Goal: Information Seeking & Learning: Understand process/instructions

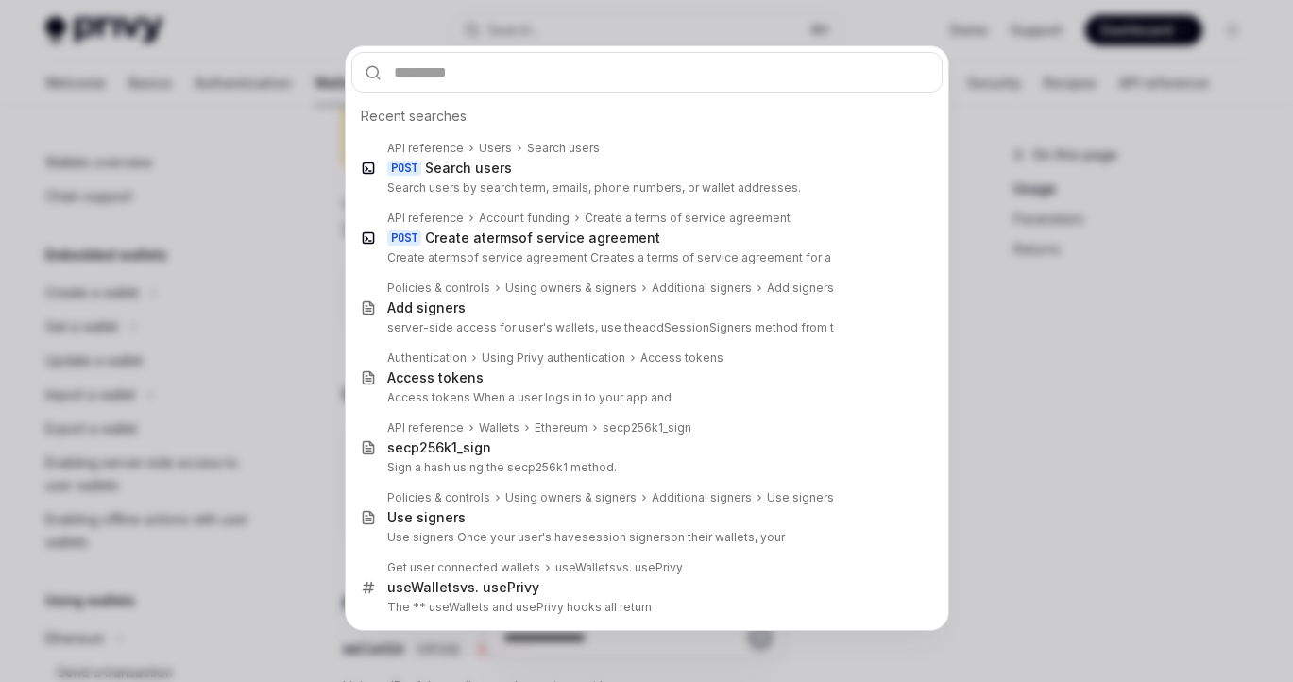
scroll to position [567, 0]
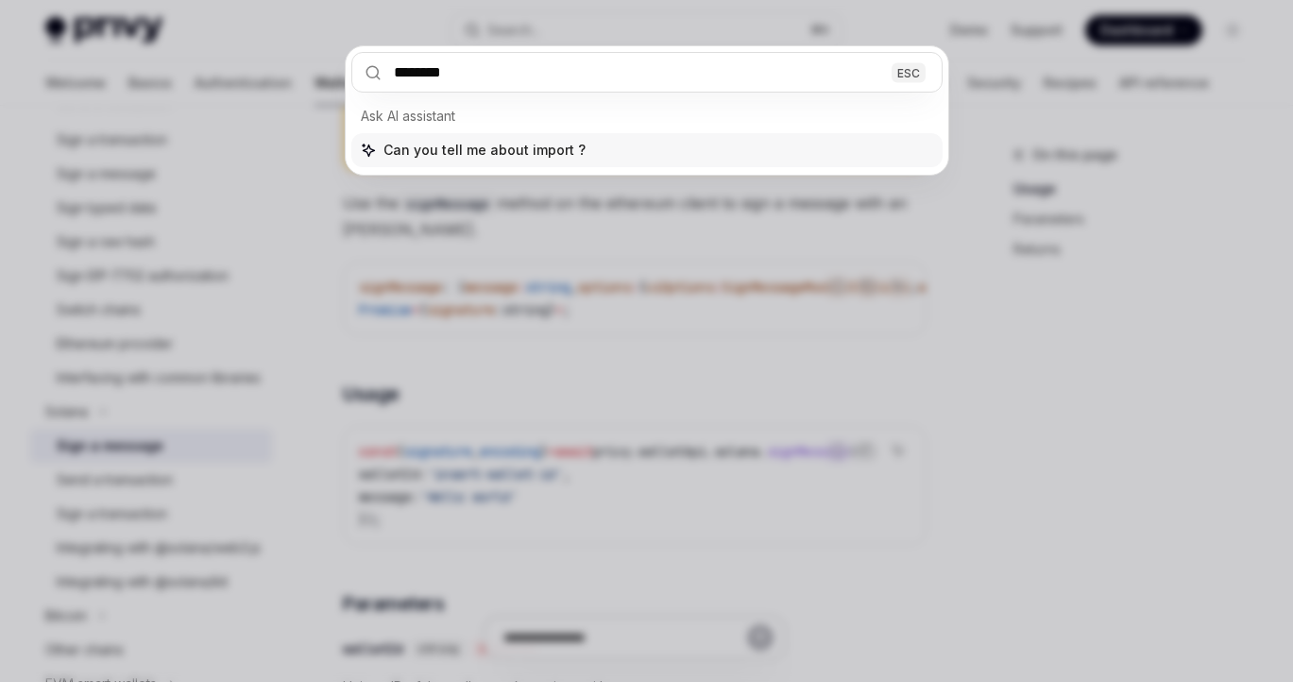
type input "*********"
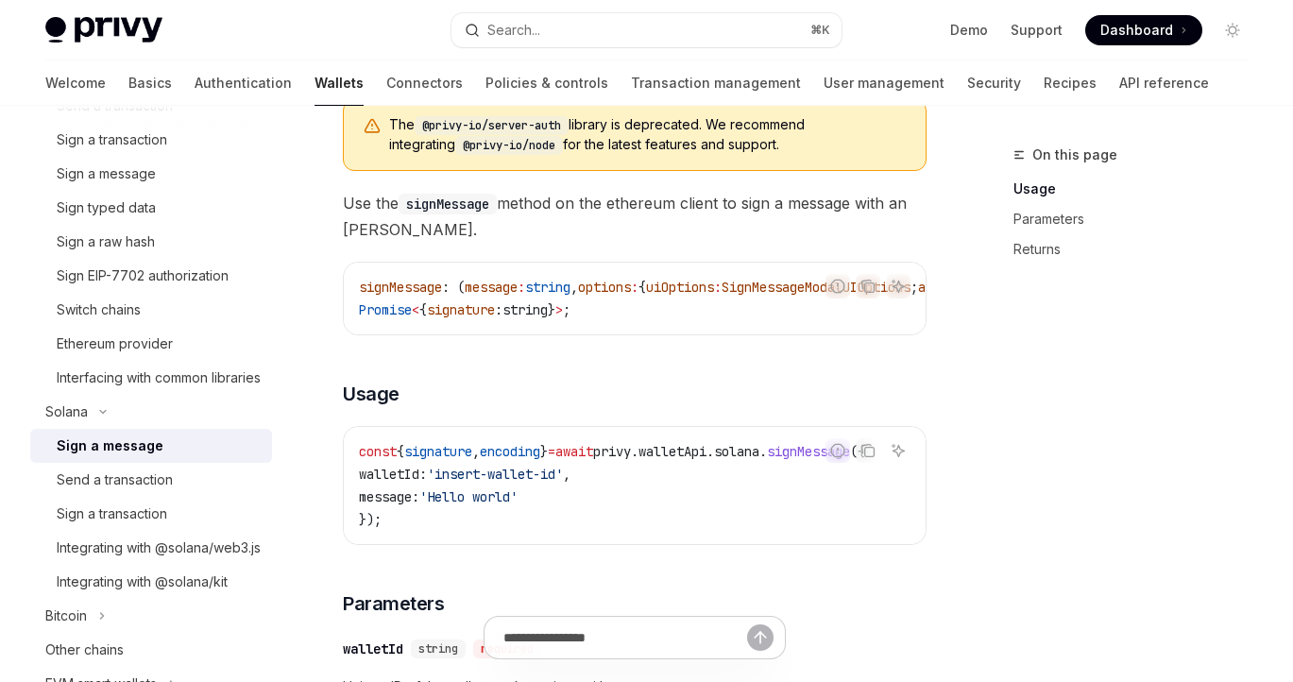
type textarea "*"
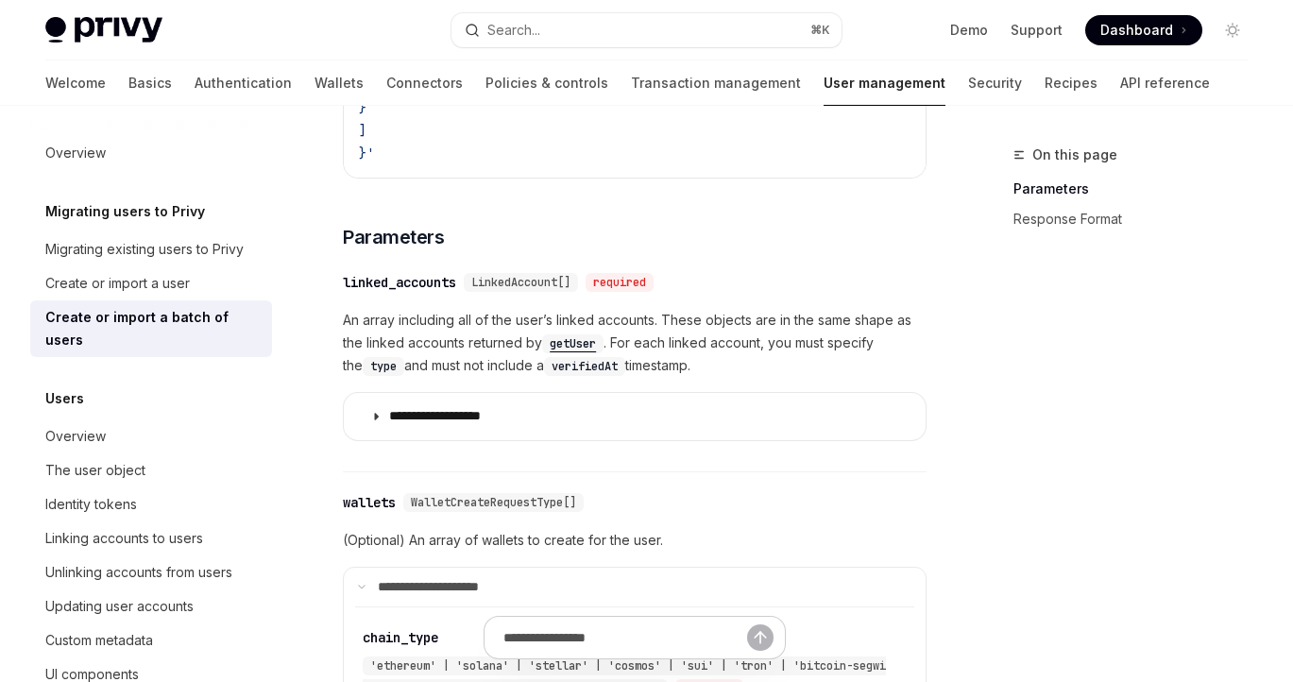
scroll to position [1442, 0]
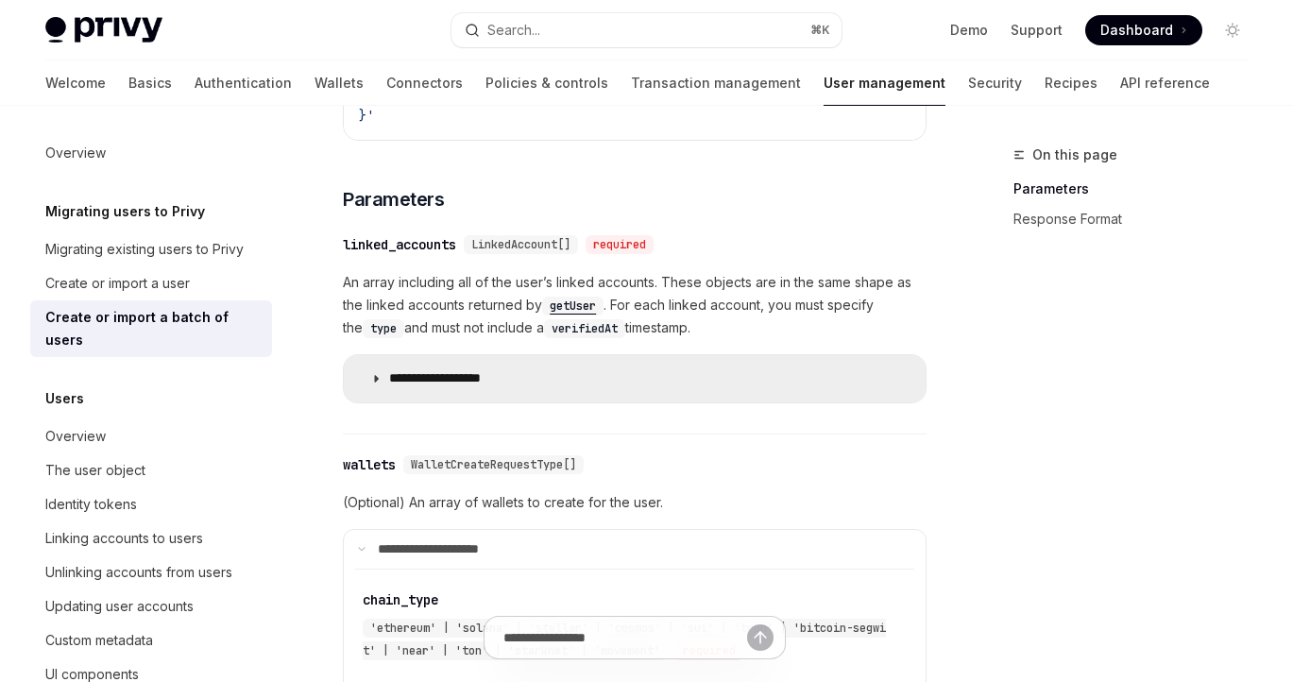
click at [496, 379] on p "**********" at bounding box center [456, 378] width 134 height 17
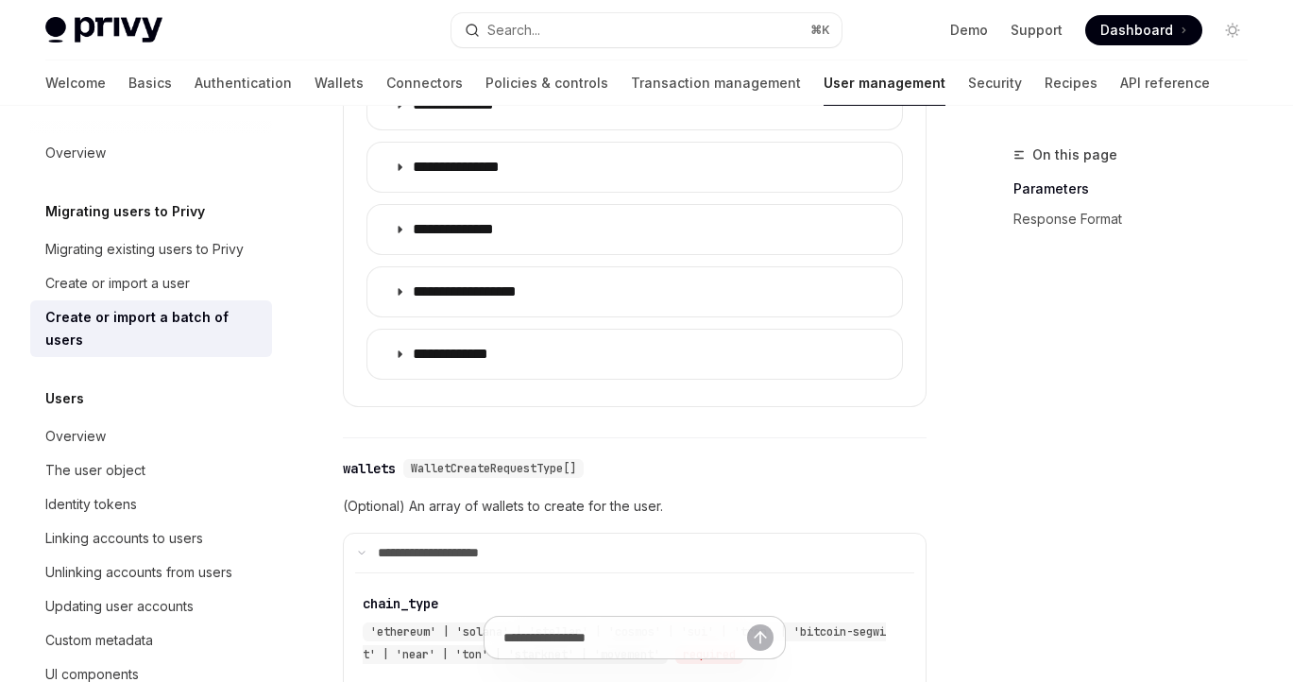
scroll to position [2394, 0]
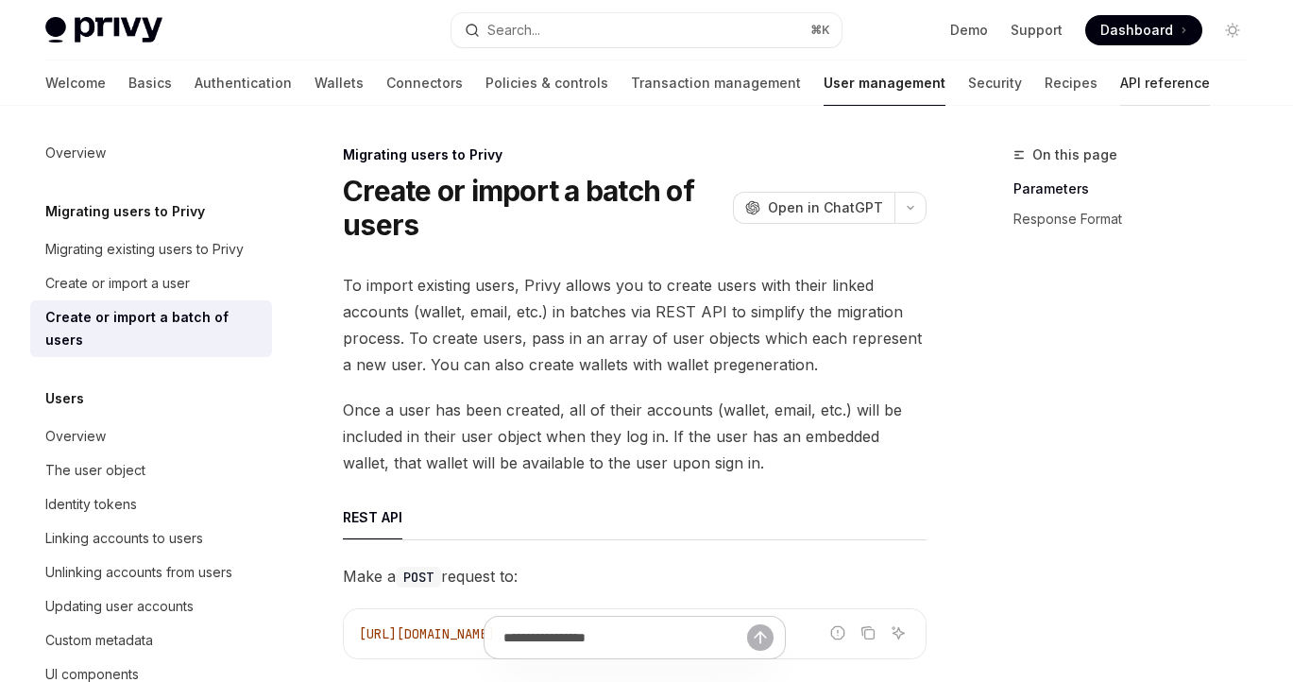
click at [1120, 82] on link "API reference" at bounding box center [1165, 82] width 90 height 45
type textarea "*"
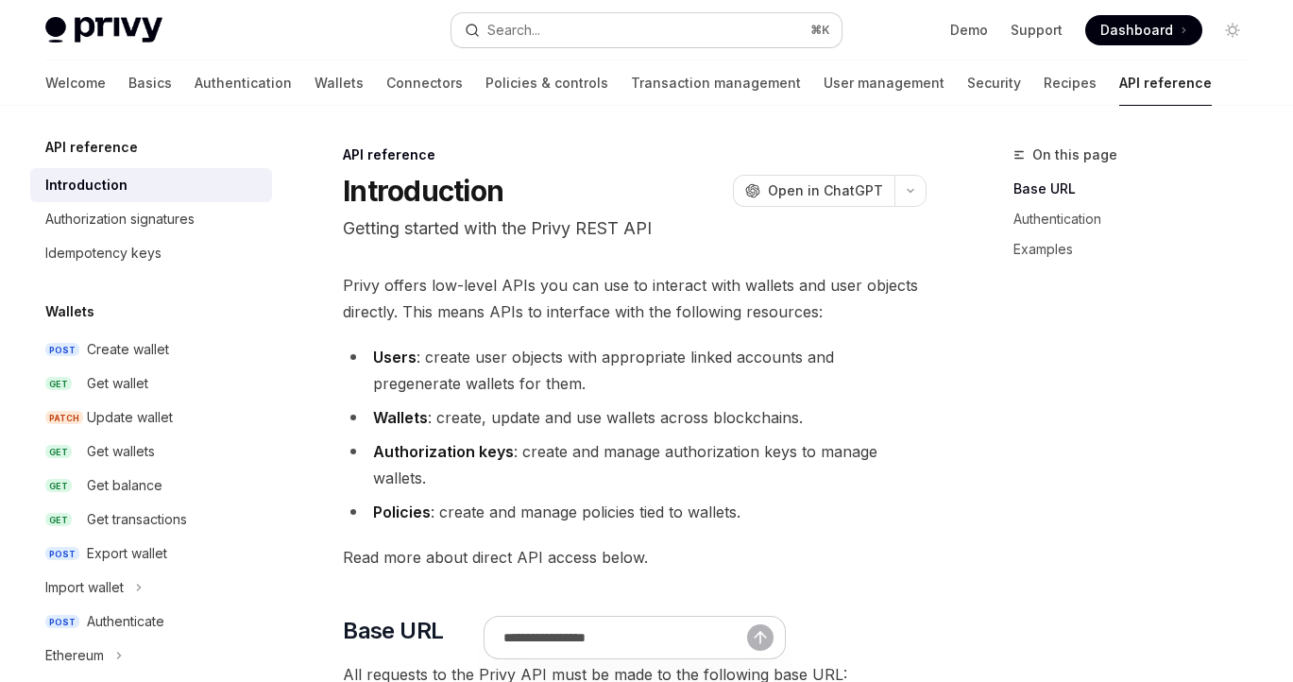
click at [538, 25] on div "Search..." at bounding box center [513, 30] width 53 height 23
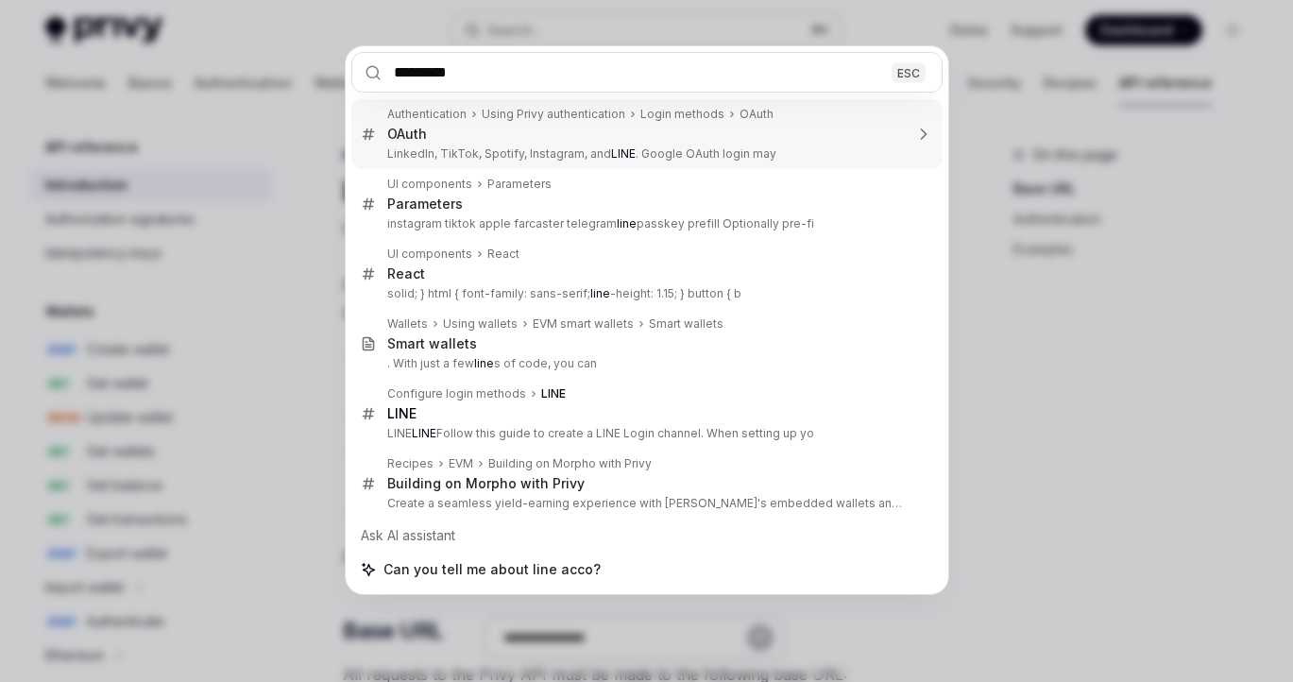
type input "********"
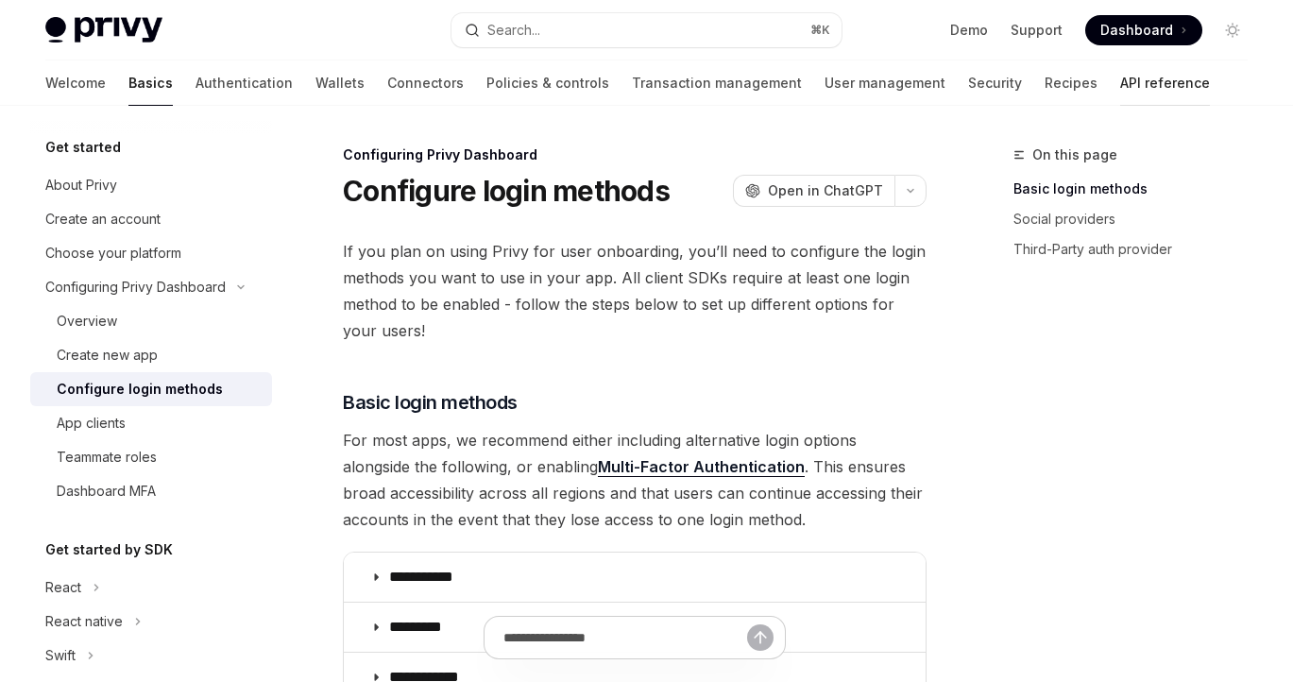
click at [1120, 87] on link "API reference" at bounding box center [1165, 82] width 90 height 45
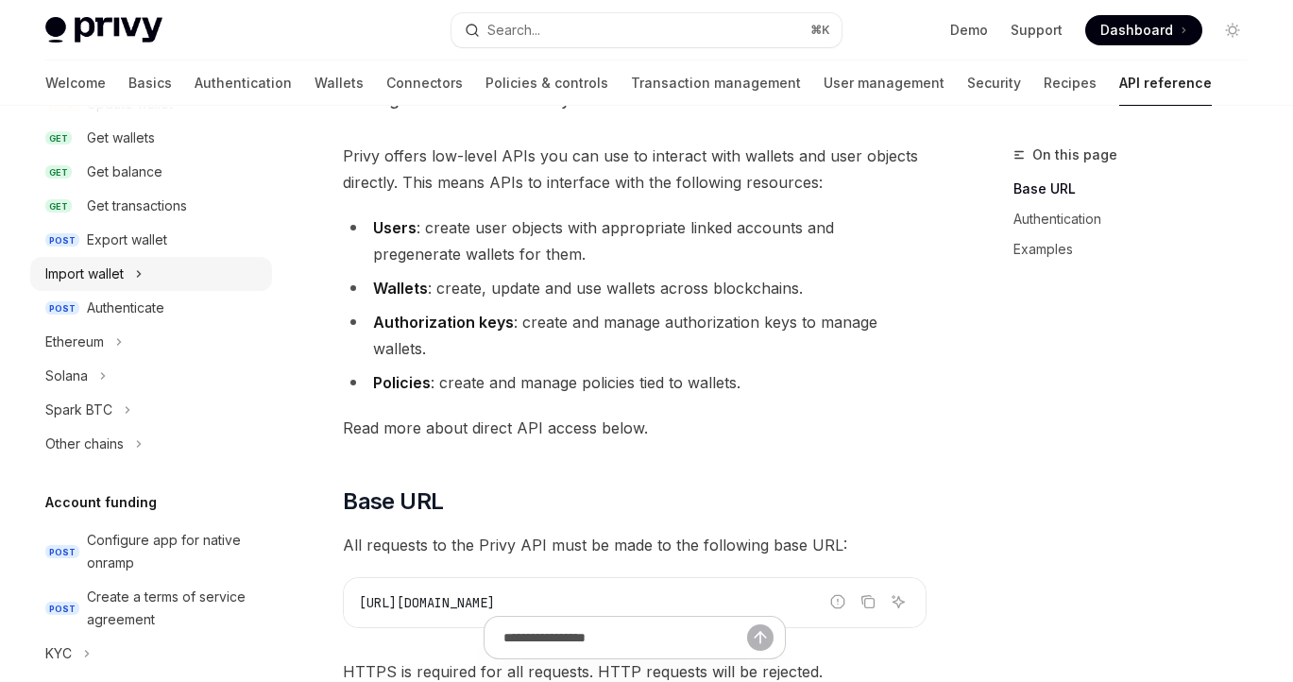
scroll to position [309, 0]
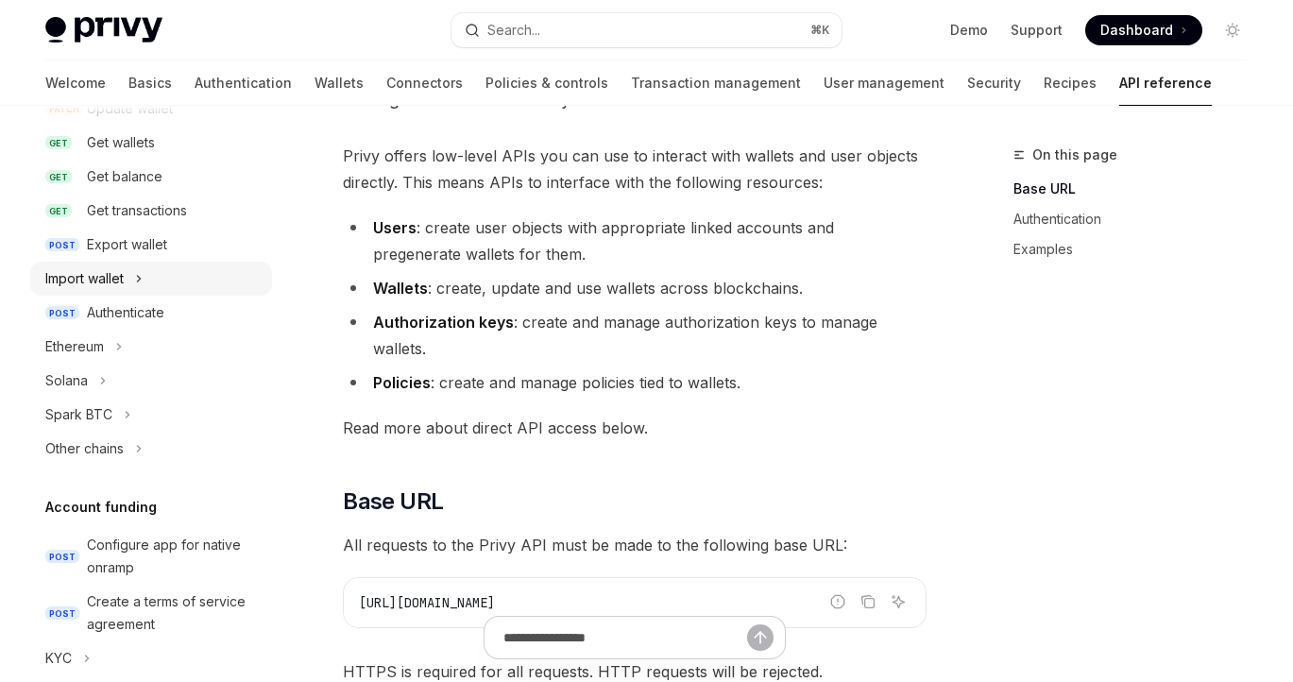
click at [139, 281] on icon "Toggle Import wallet section" at bounding box center [139, 279] width 3 height 6
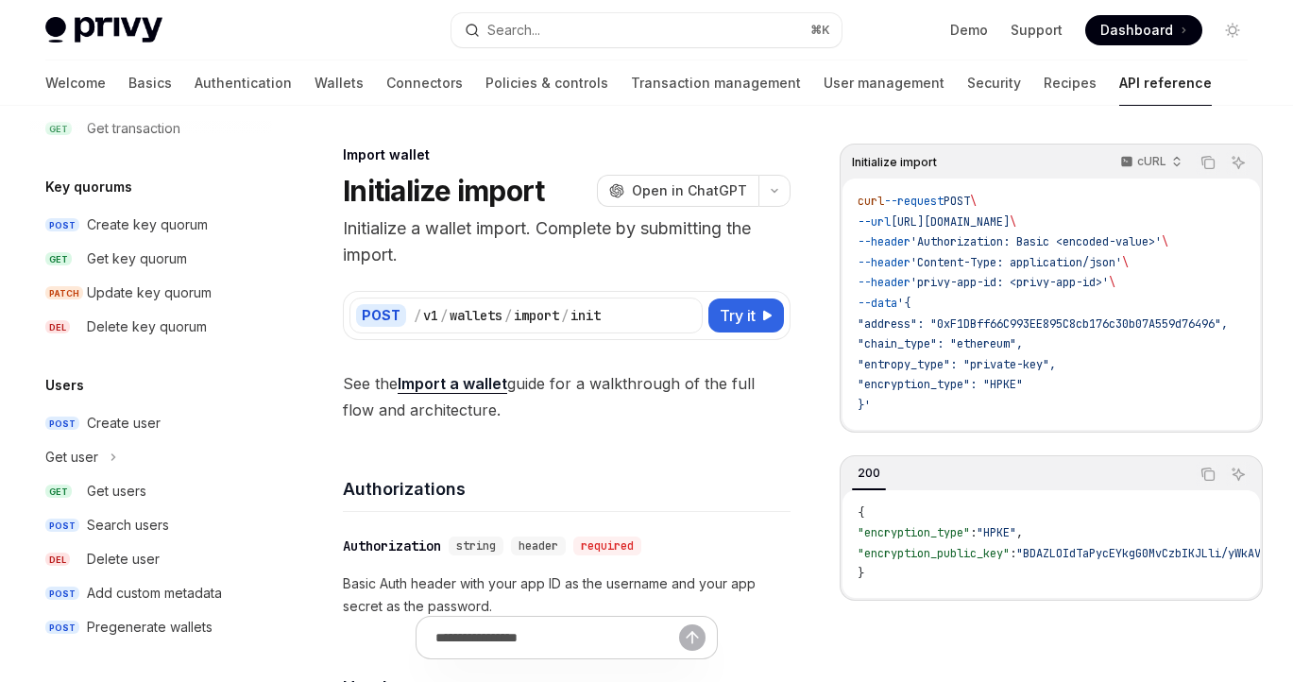
scroll to position [1371, 0]
click at [144, 452] on button "Get user" at bounding box center [151, 457] width 242 height 34
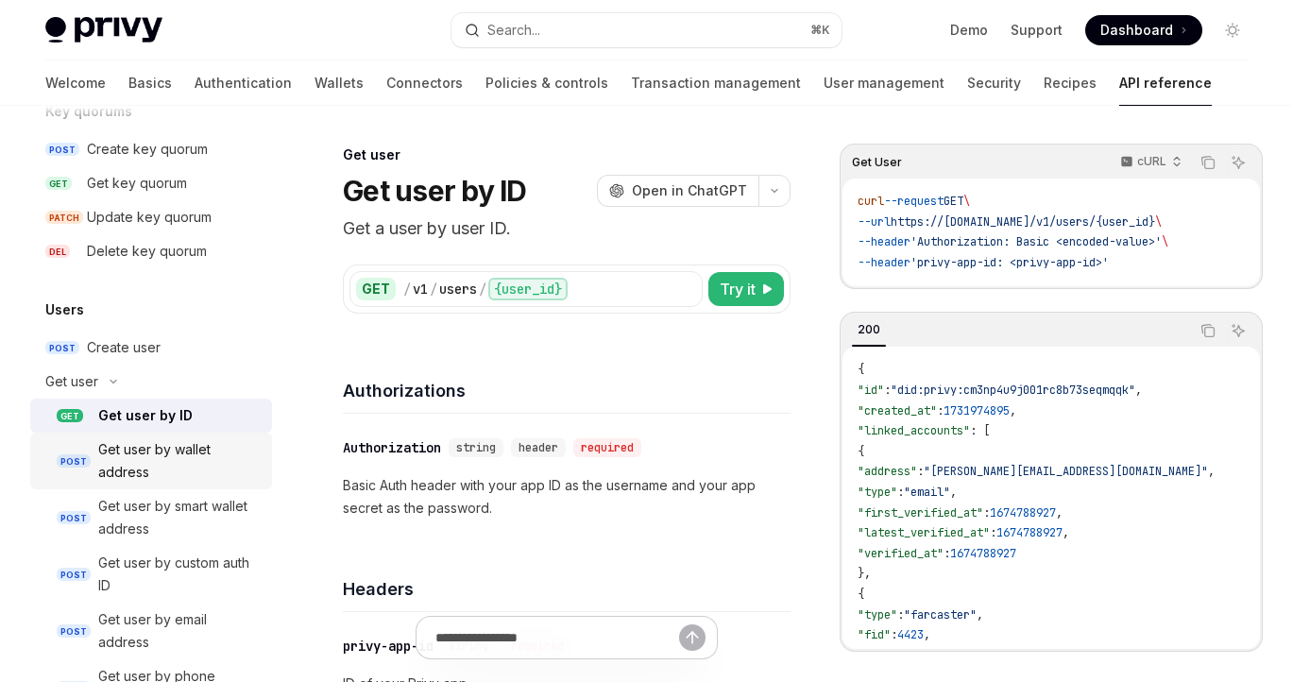
scroll to position [1476, 0]
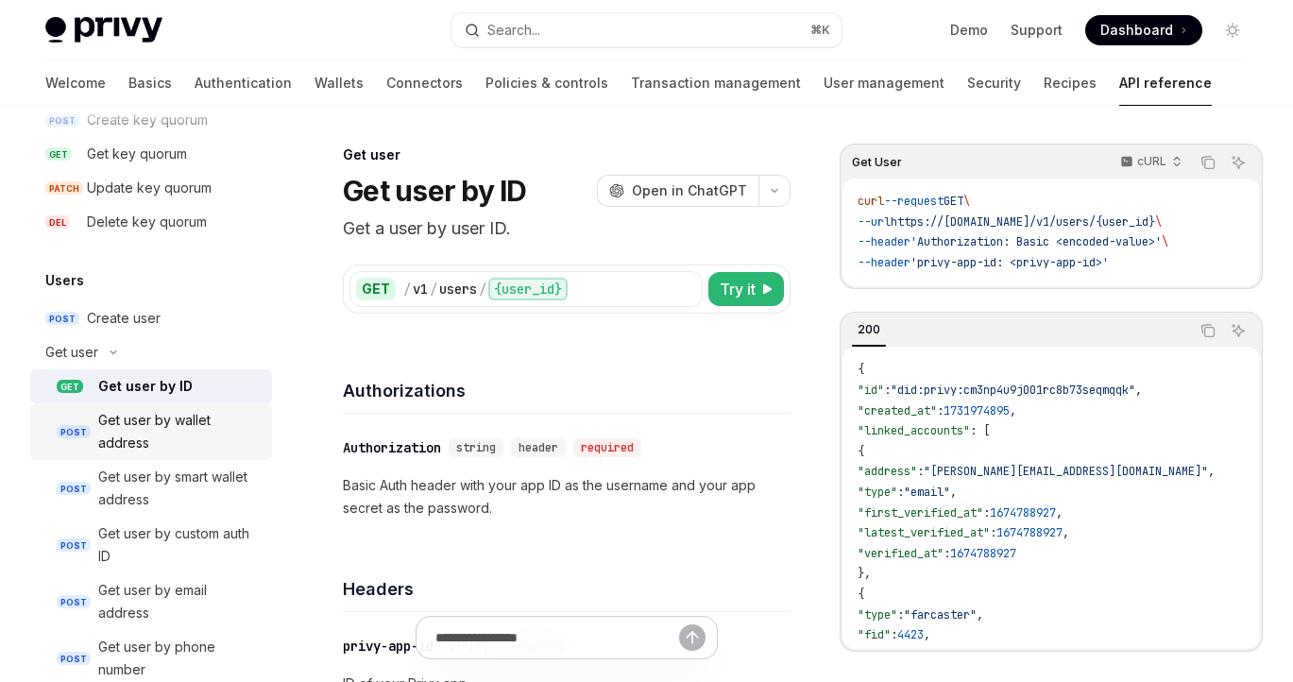
click at [160, 452] on div "Get user by wallet address" at bounding box center [179, 431] width 162 height 45
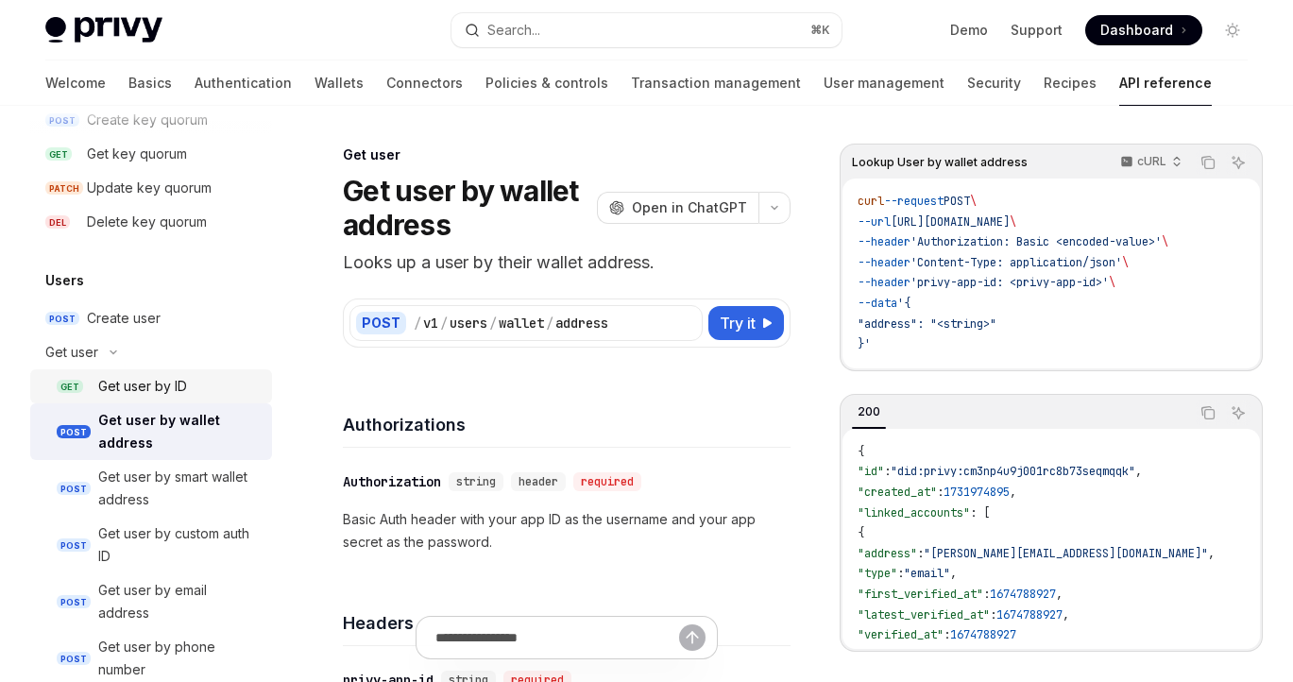
click at [143, 392] on div "Get user by ID" at bounding box center [142, 386] width 89 height 23
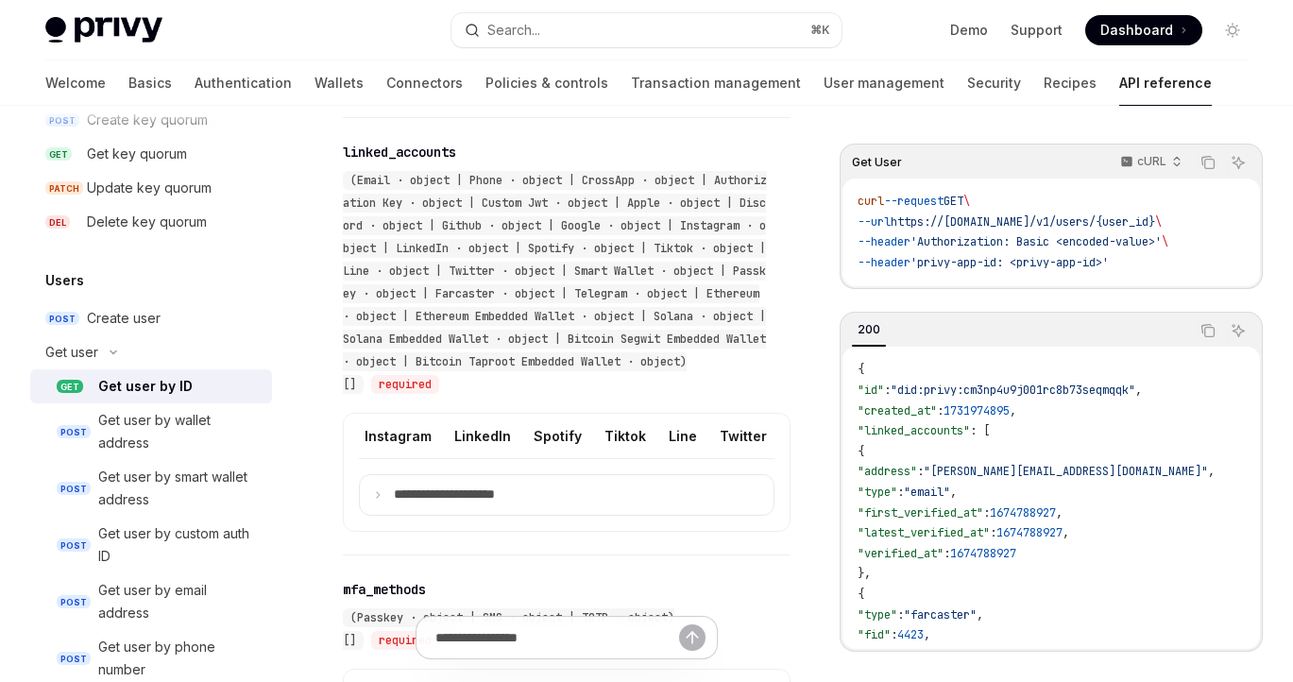
scroll to position [0, 748]
click at [641, 430] on div "Line" at bounding box center [655, 436] width 28 height 44
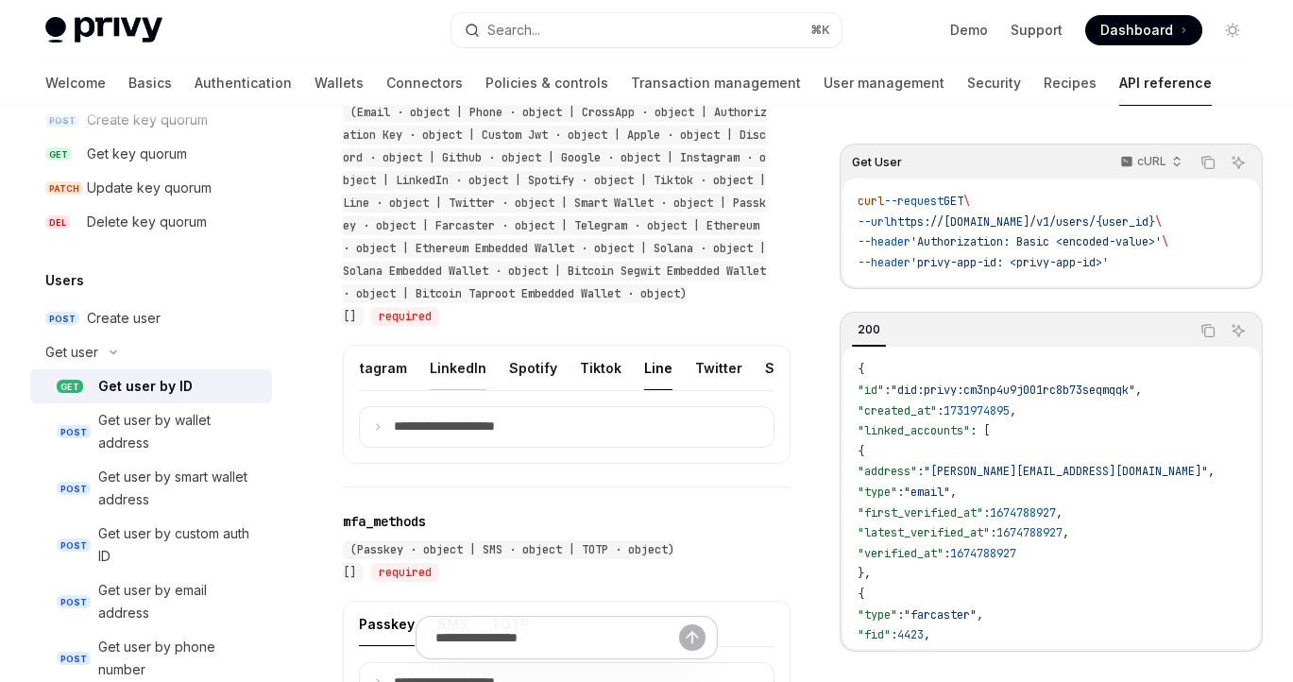
scroll to position [0, 848]
click at [592, 363] on div "Twitter" at bounding box center [615, 368] width 47 height 44
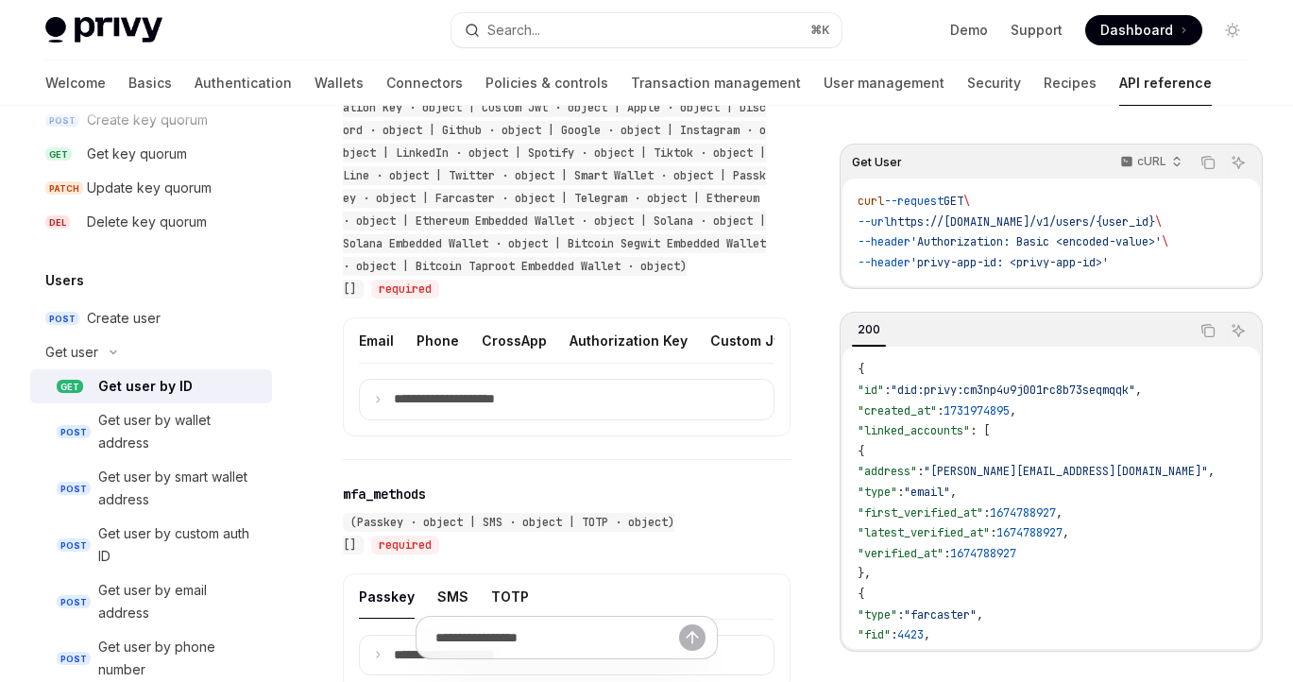
scroll to position [989, 0]
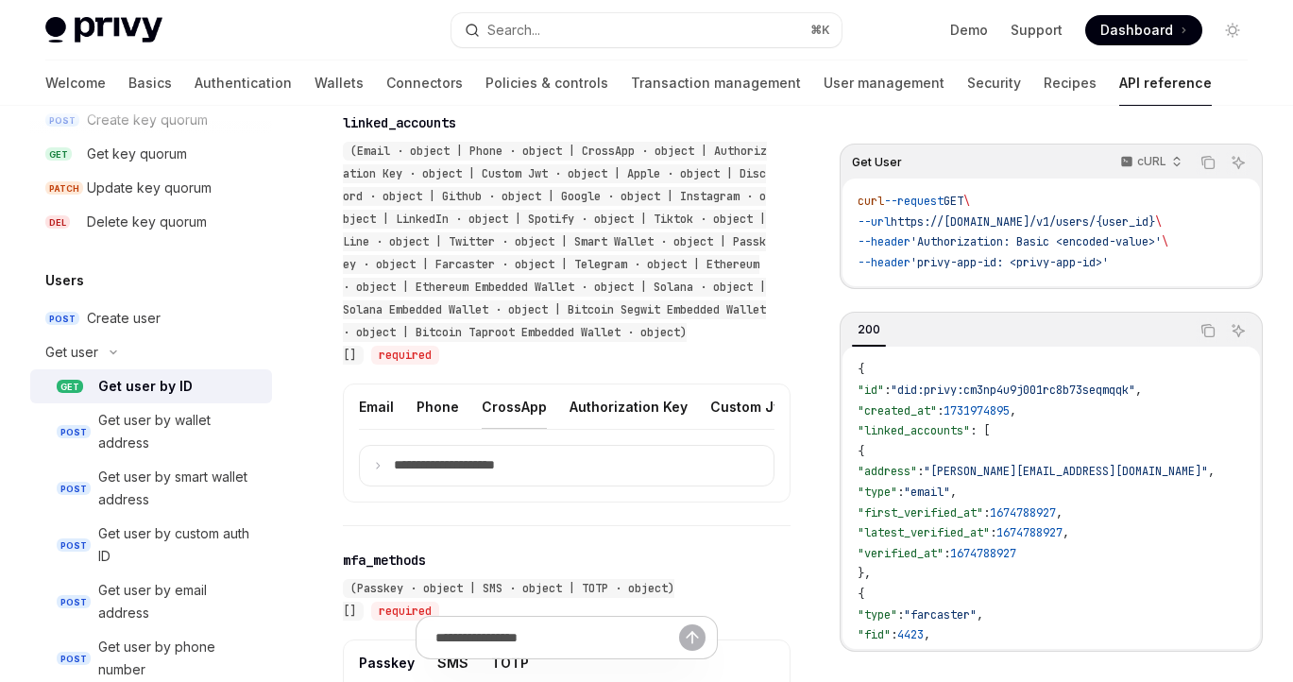
click at [482, 414] on div "CrossApp" at bounding box center [514, 406] width 65 height 44
click at [451, 450] on summary "**********" at bounding box center [567, 466] width 414 height 40
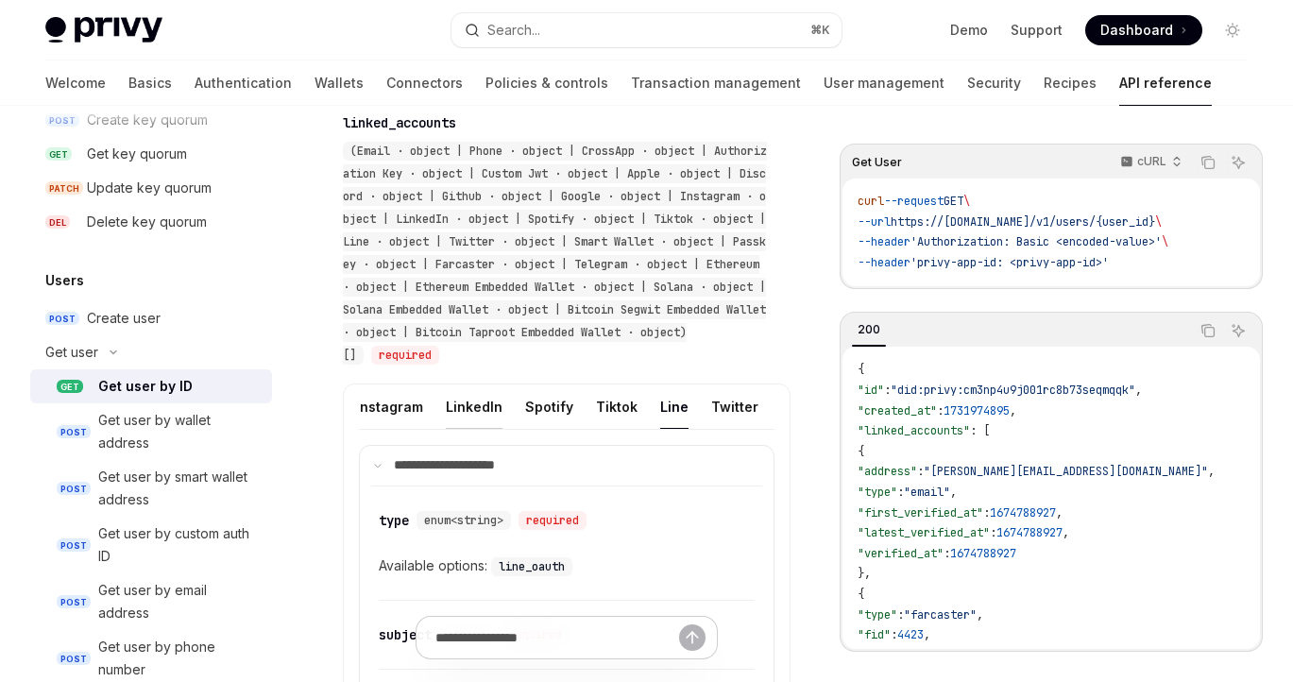
scroll to position [0, 811]
click at [578, 404] on div "Line" at bounding box center [592, 406] width 28 height 44
click at [514, 408] on div "Tiktok" at bounding box center [535, 406] width 42 height 44
click at [577, 403] on div "Line" at bounding box center [591, 407] width 28 height 44
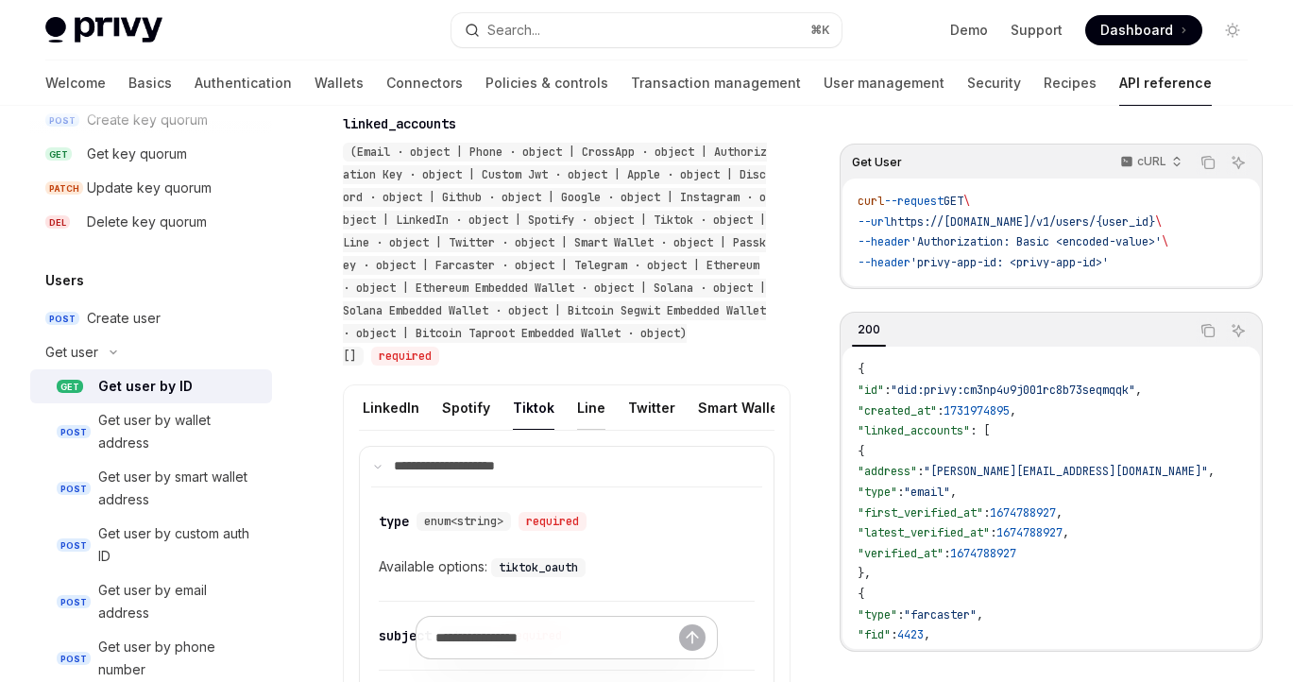
type textarea "*"
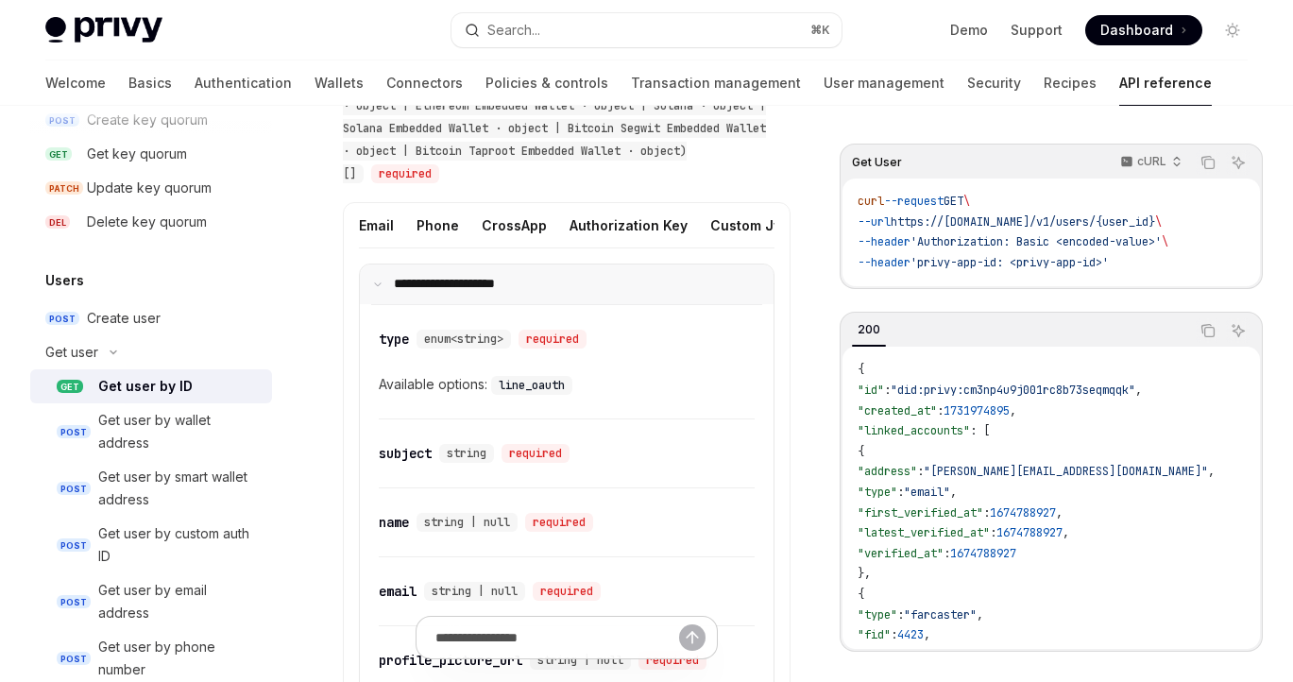
scroll to position [1203, 0]
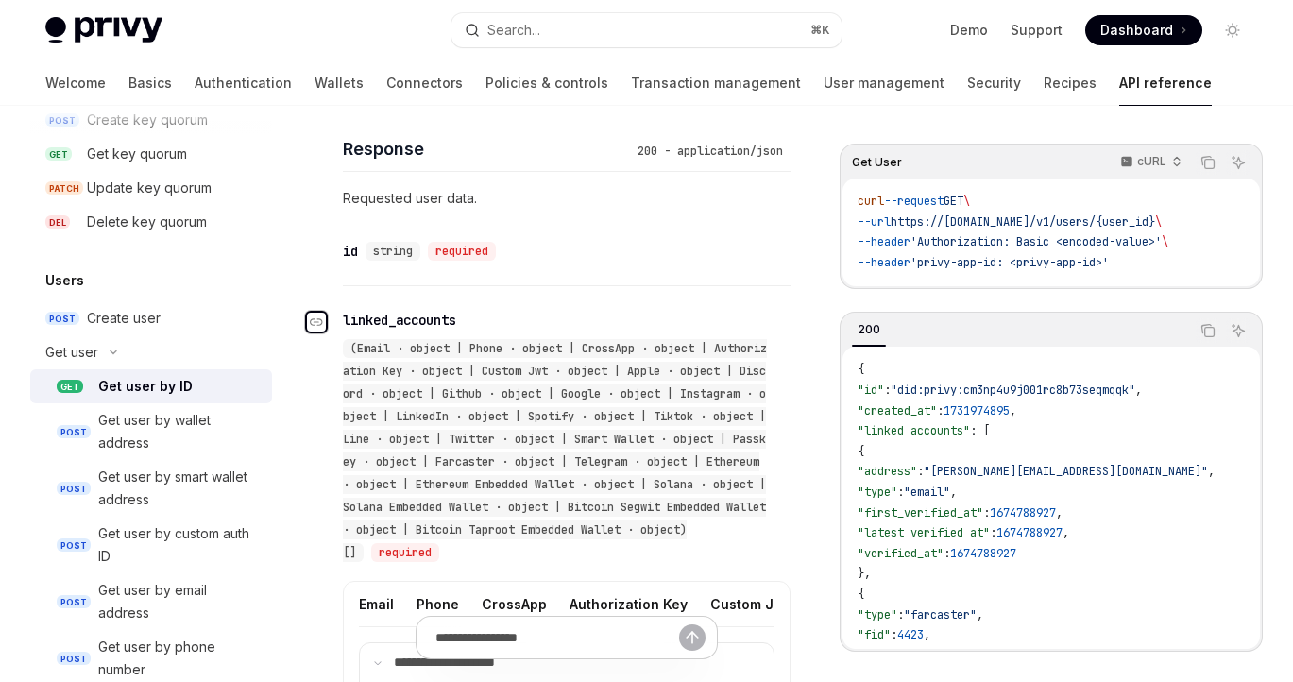
click at [320, 311] on div "Navigate to header" at bounding box center [316, 322] width 23 height 23
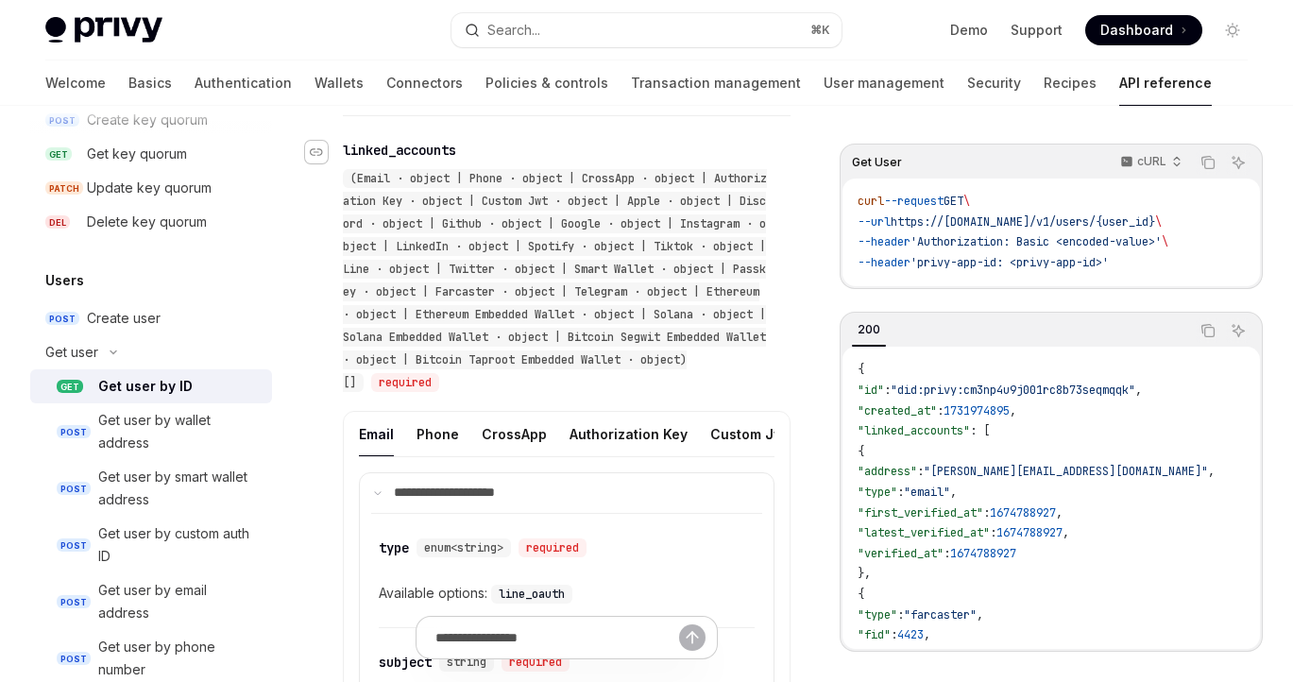
scroll to position [975, 0]
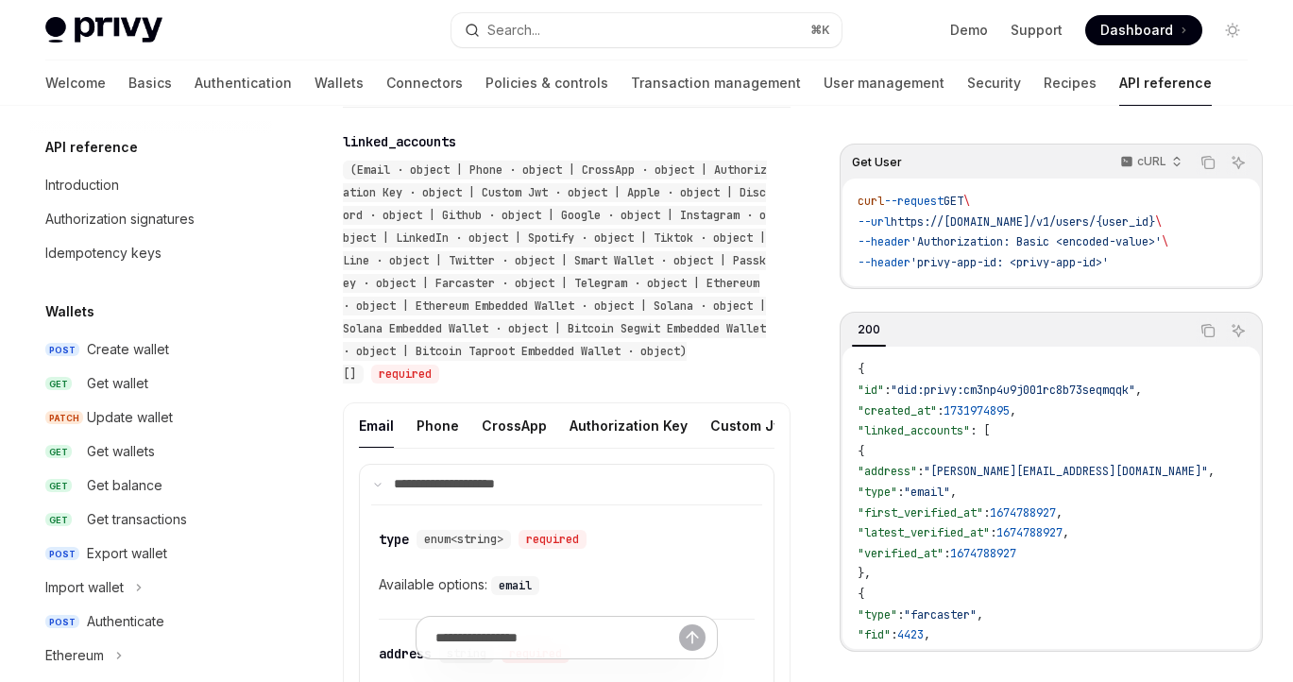
scroll to position [1400, 0]
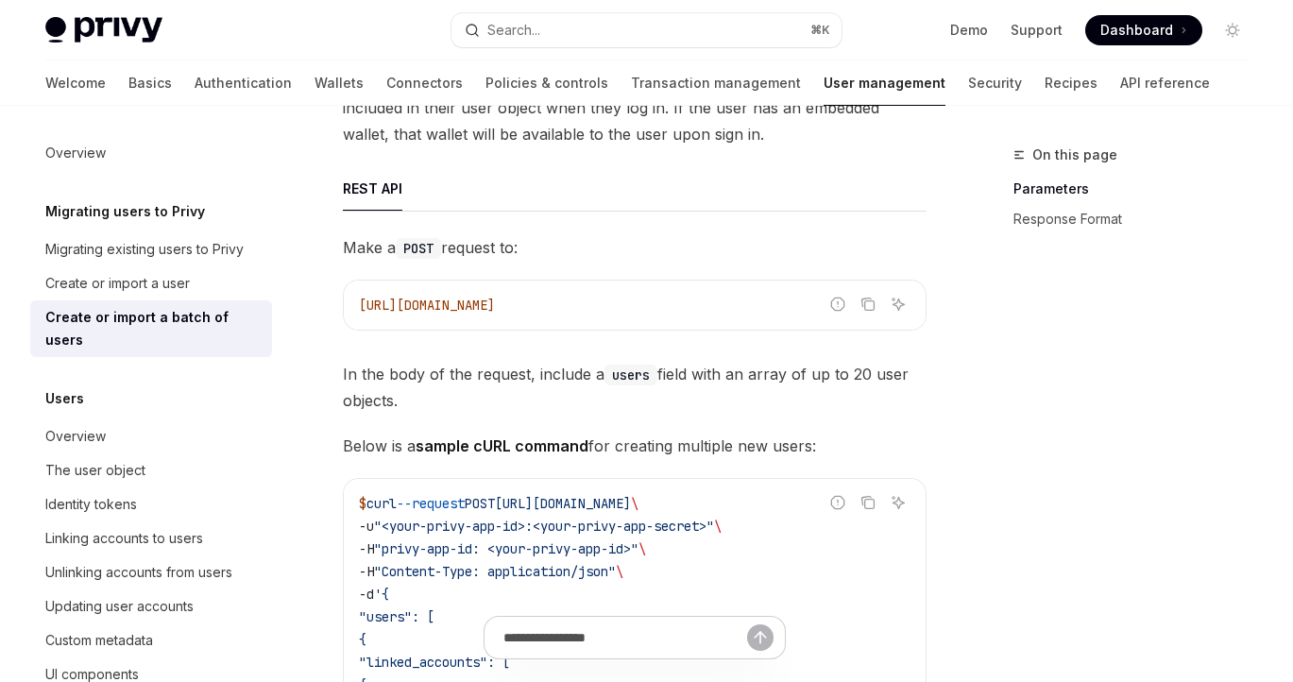
scroll to position [309, 0]
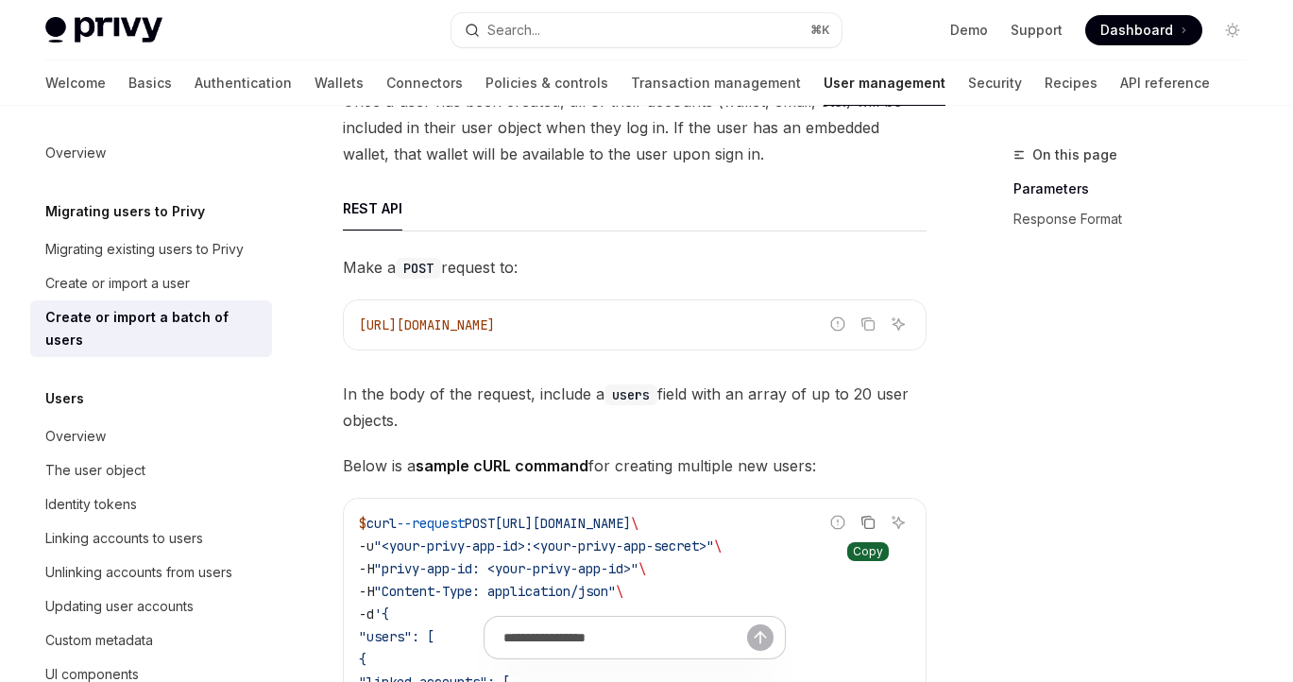
click at [865, 520] on icon "Copy the contents from the code block" at bounding box center [869, 523] width 9 height 9
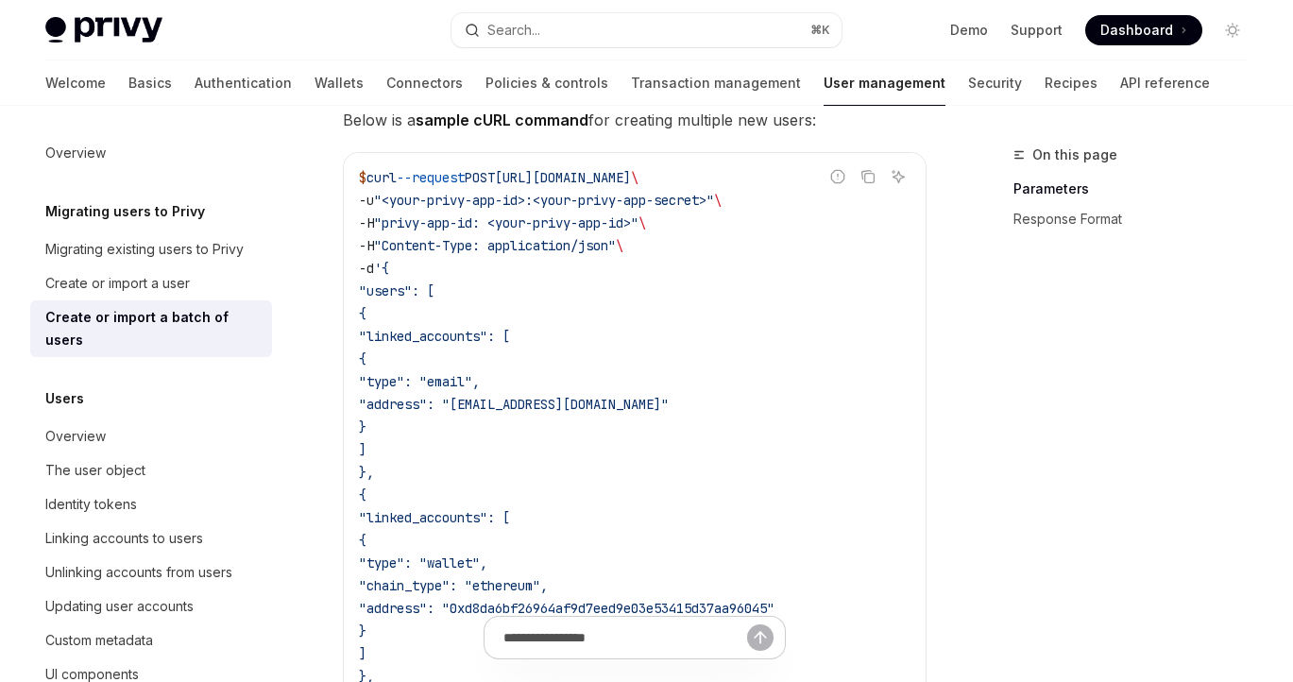
scroll to position [656, 0]
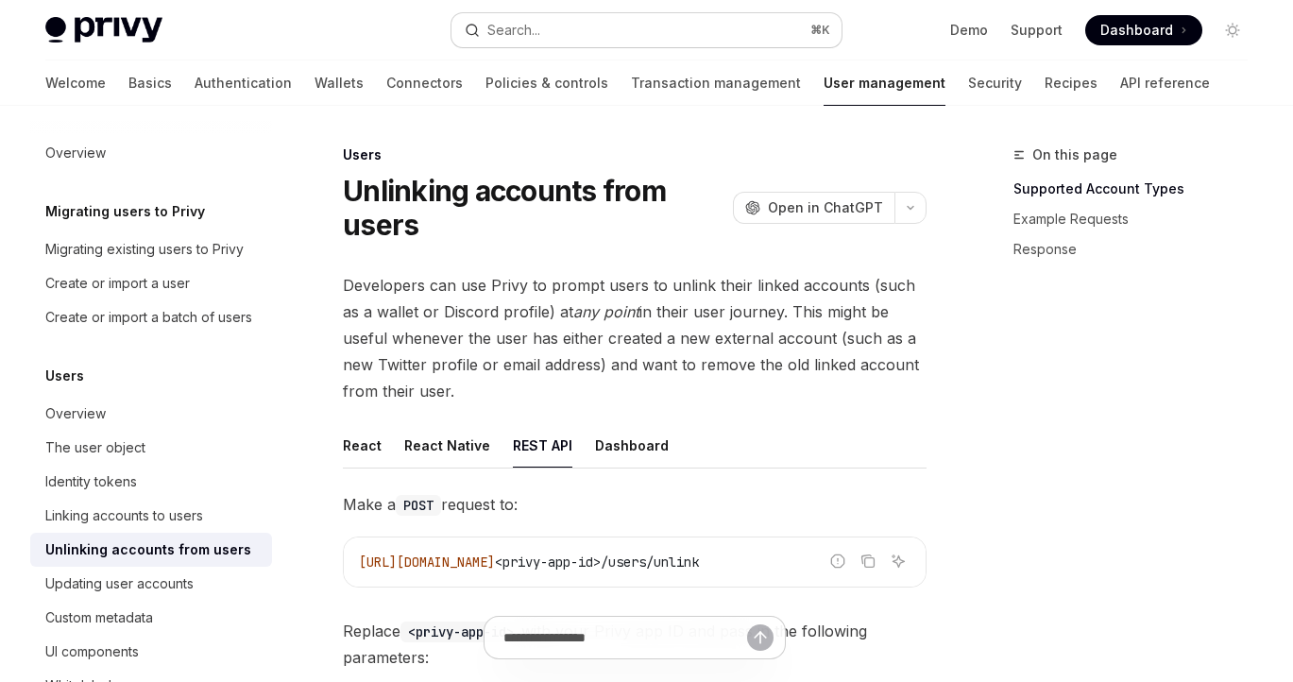
click at [600, 28] on button "Search... ⌘ K" at bounding box center [646, 30] width 391 height 34
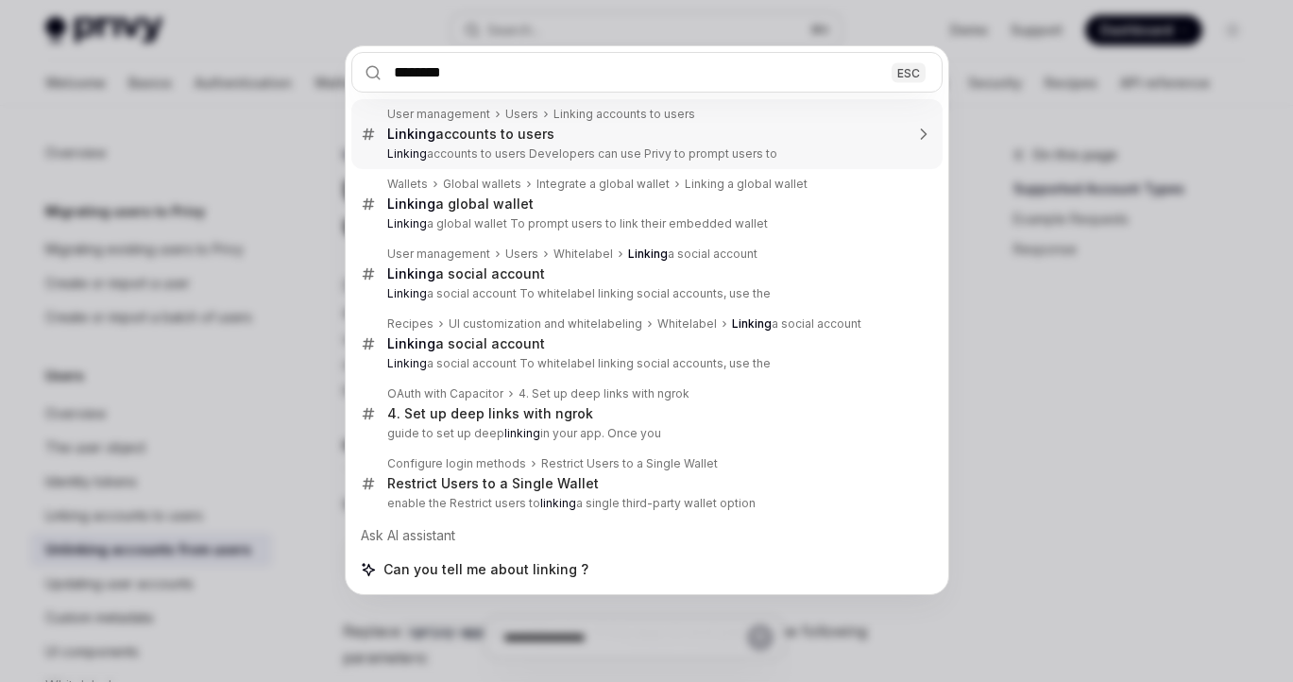
type input "*******"
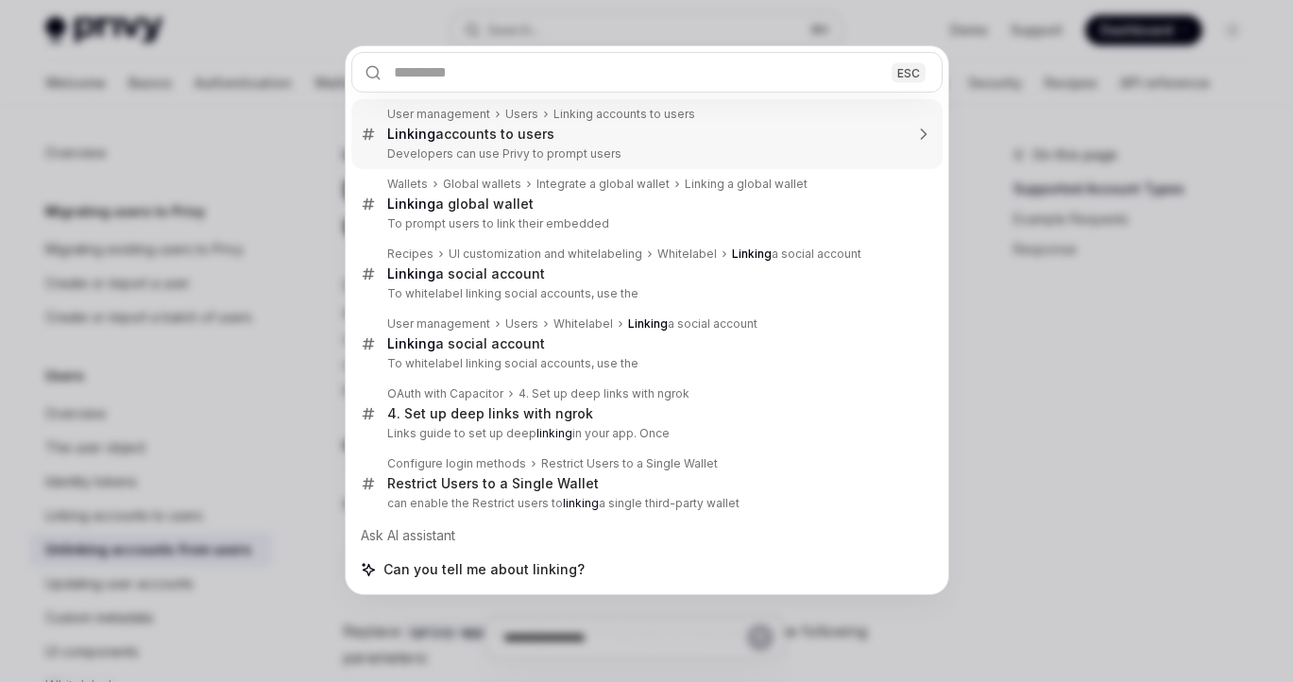
type textarea "*"
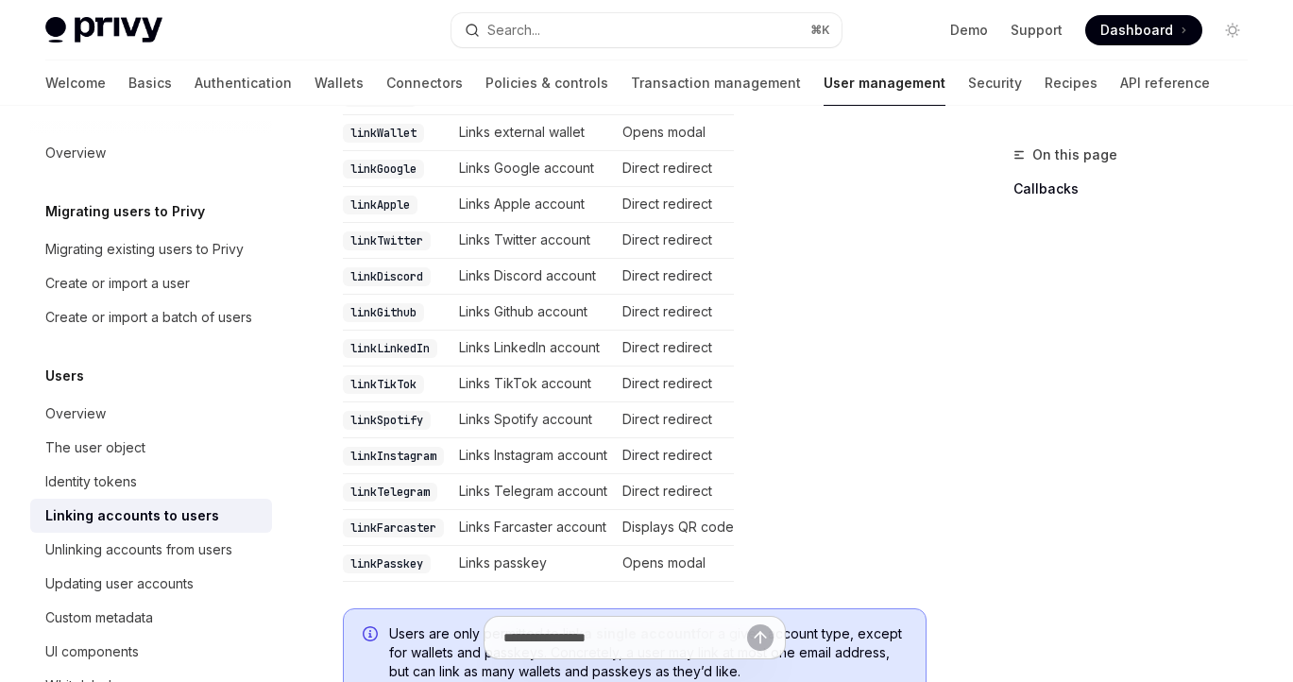
scroll to position [583, 0]
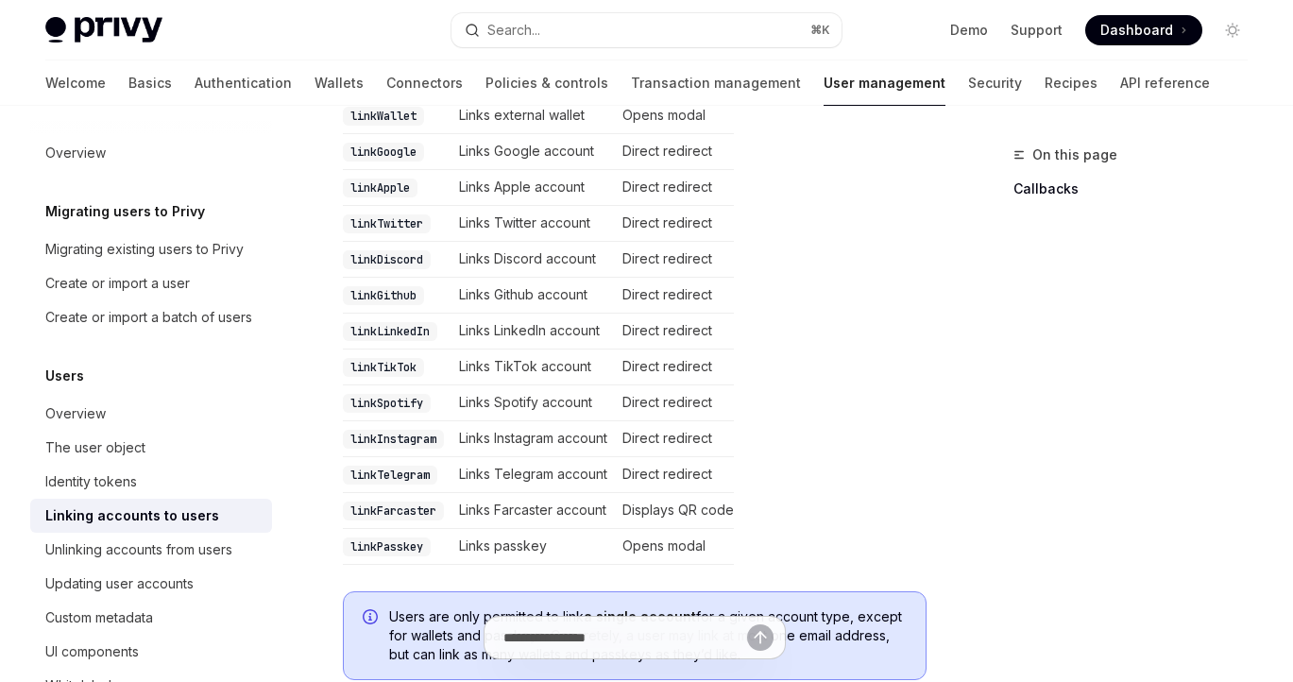
click at [590, 245] on td "Links Discord account" at bounding box center [532, 260] width 163 height 36
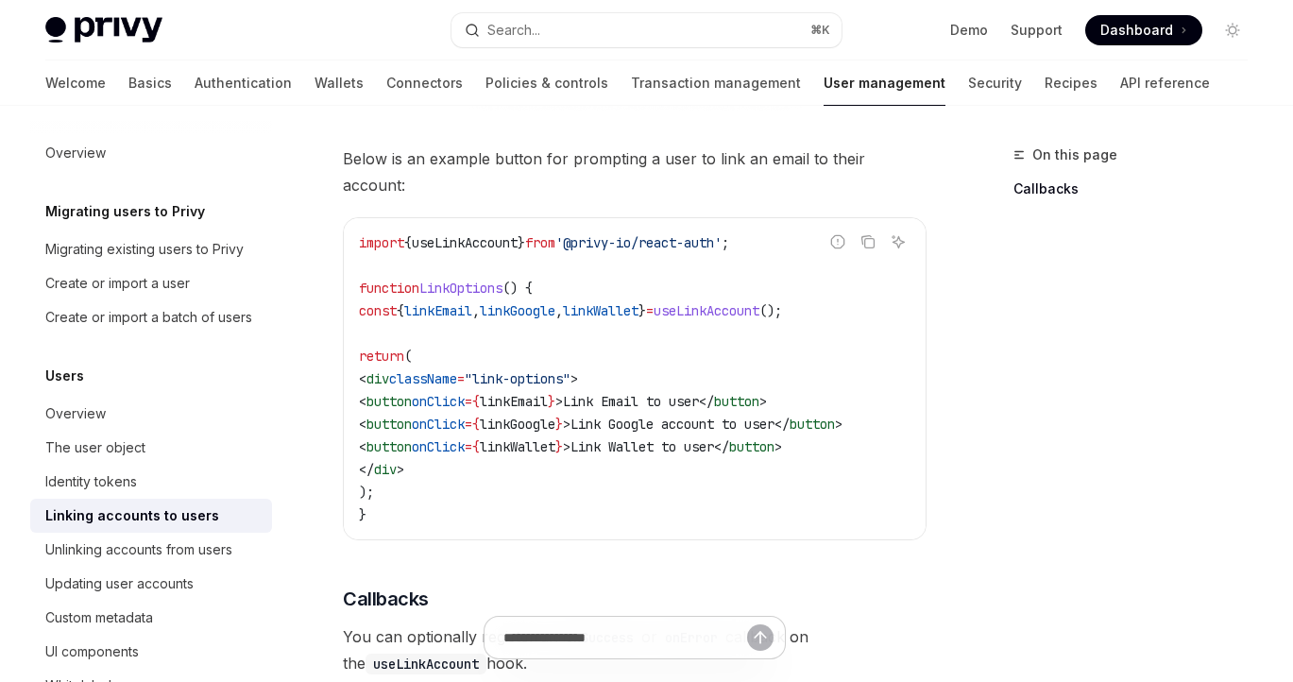
scroll to position [1639, 0]
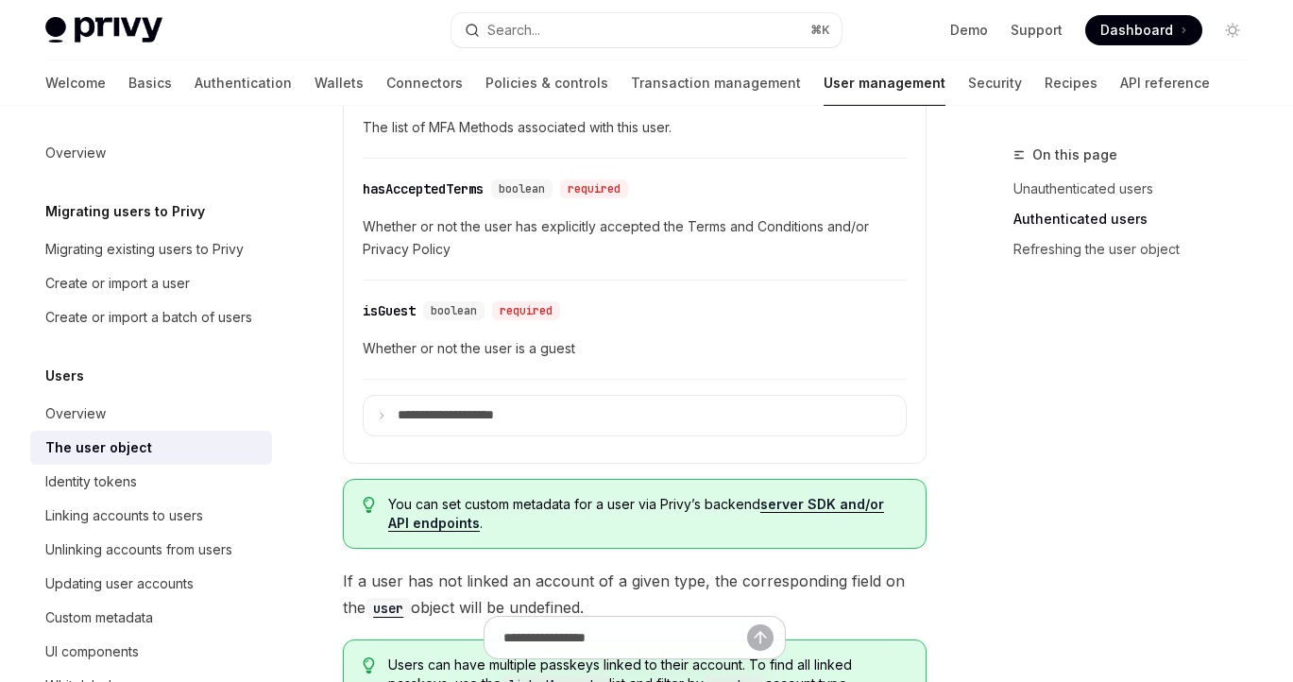
scroll to position [1122, 0]
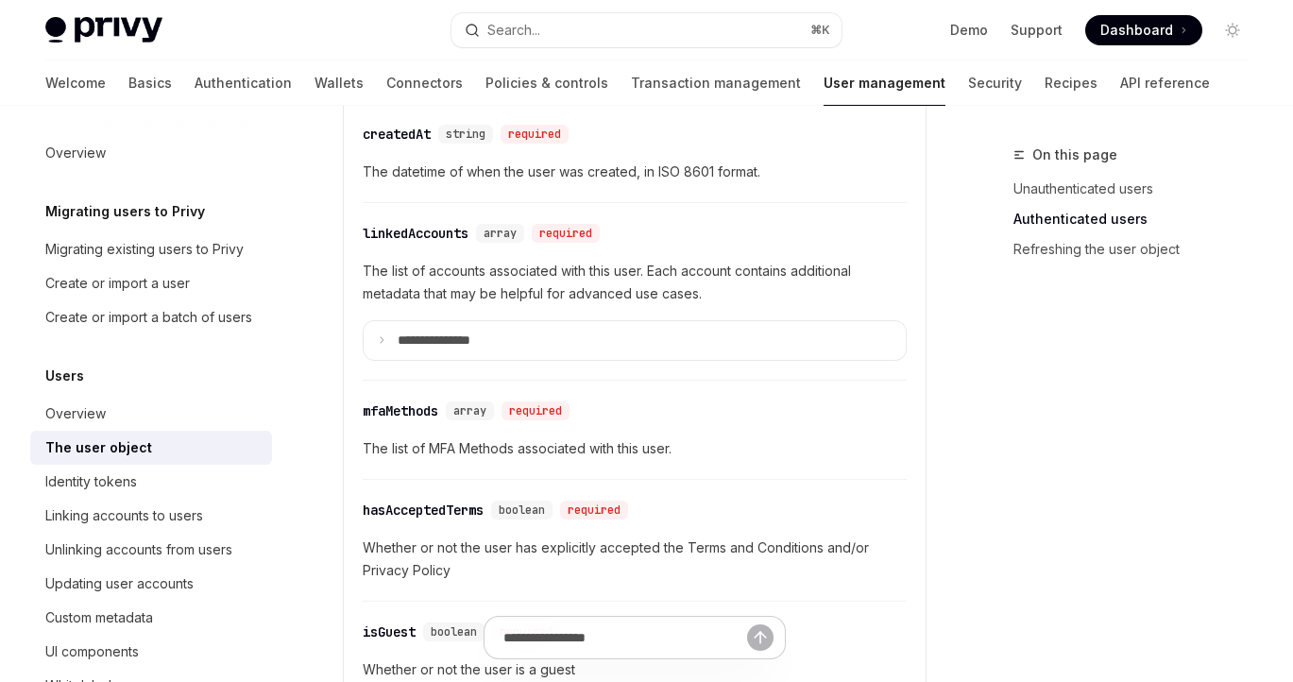
scroll to position [821, 0]
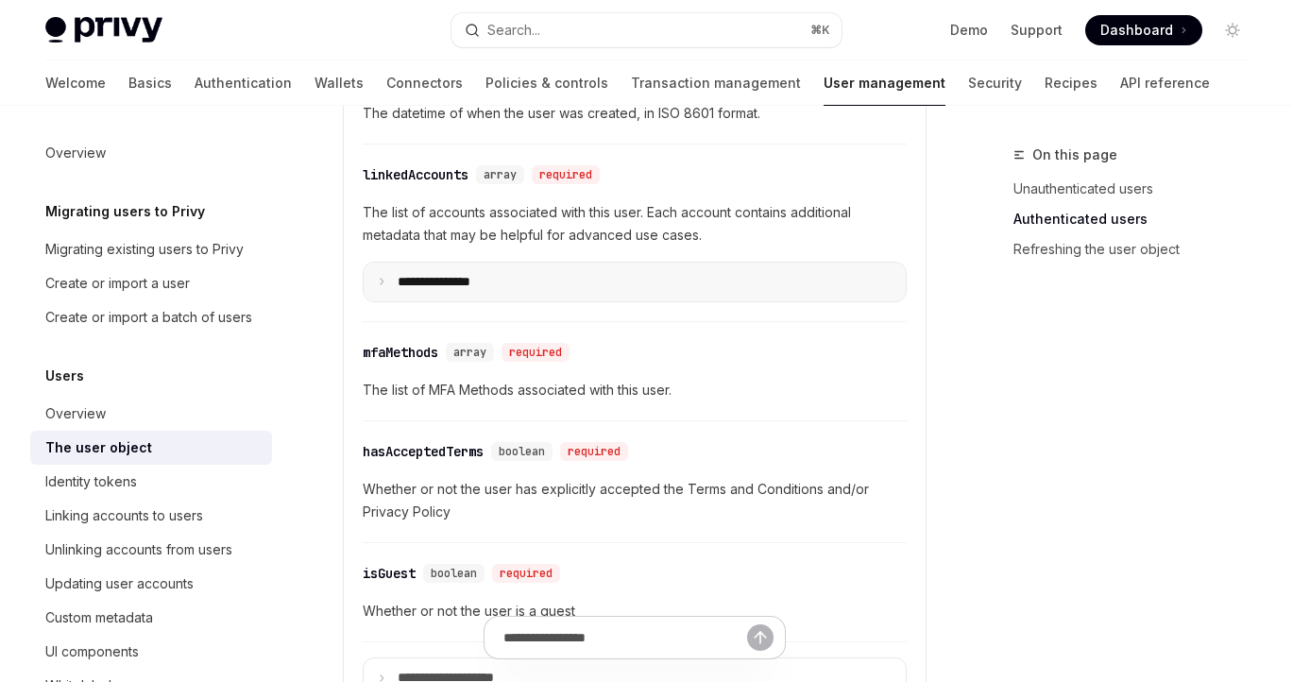
click at [640, 265] on summary "**********" at bounding box center [635, 282] width 542 height 40
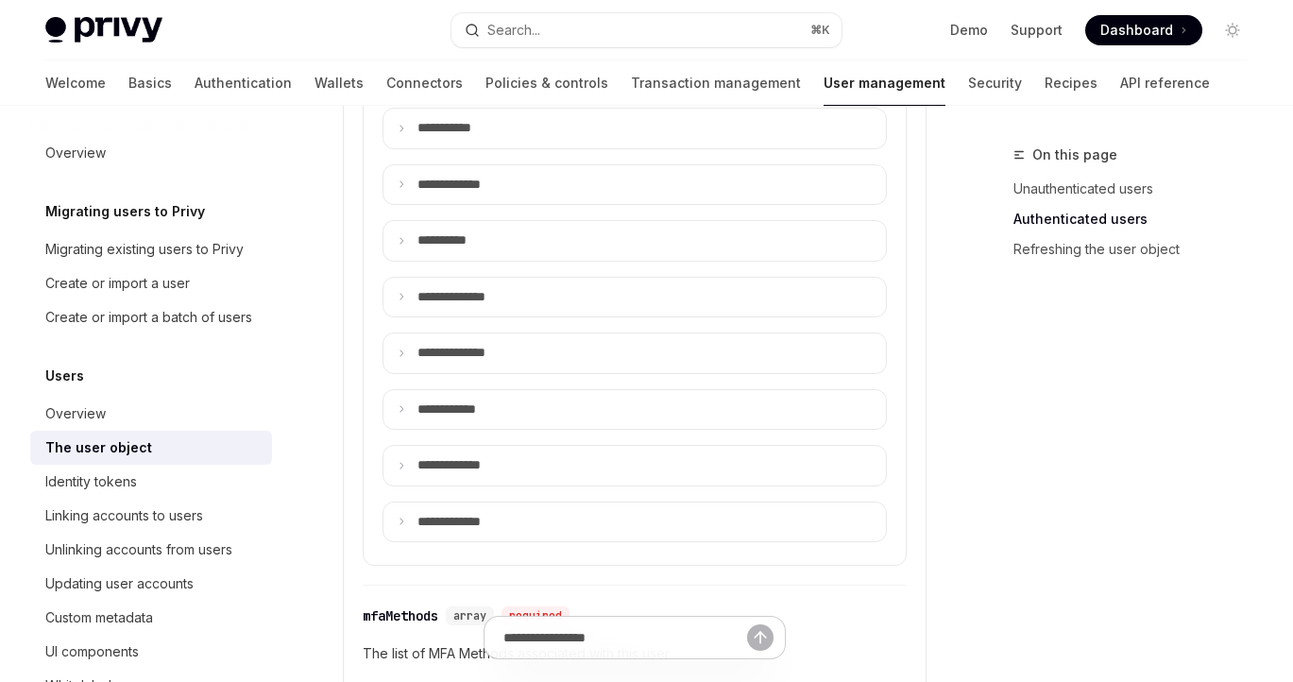
scroll to position [1615, 0]
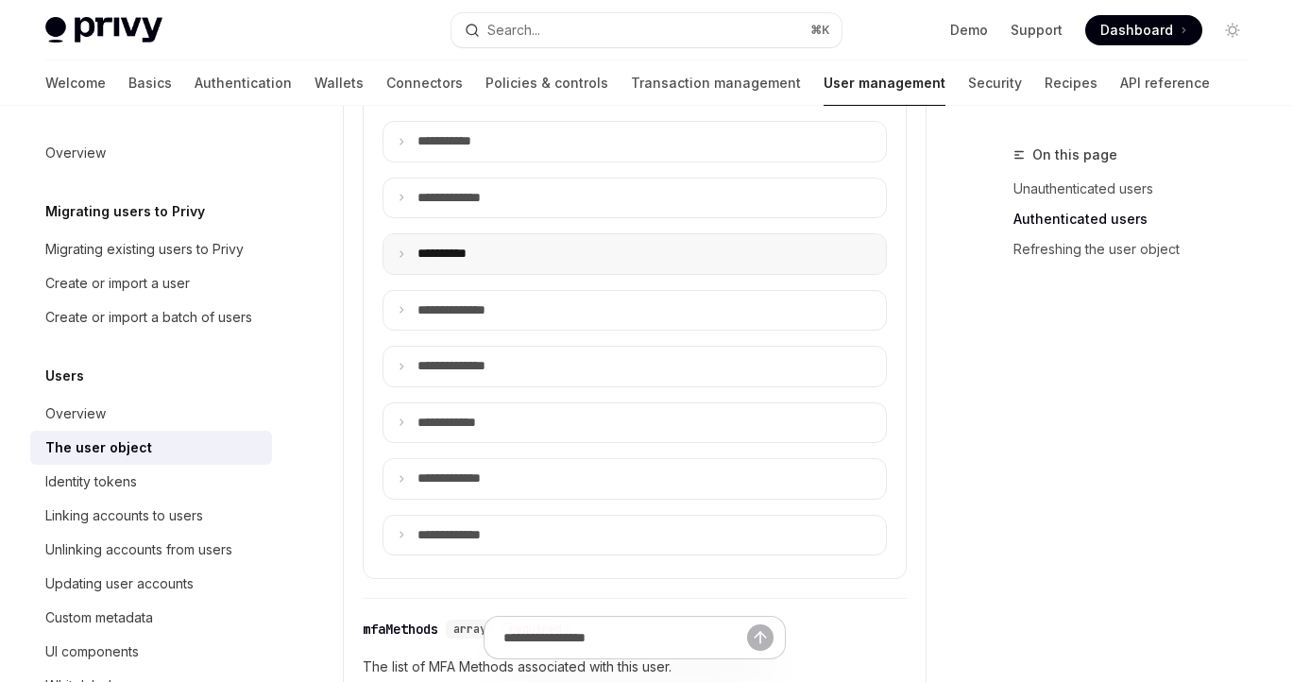
click at [529, 234] on summary "**** *****" at bounding box center [634, 254] width 502 height 40
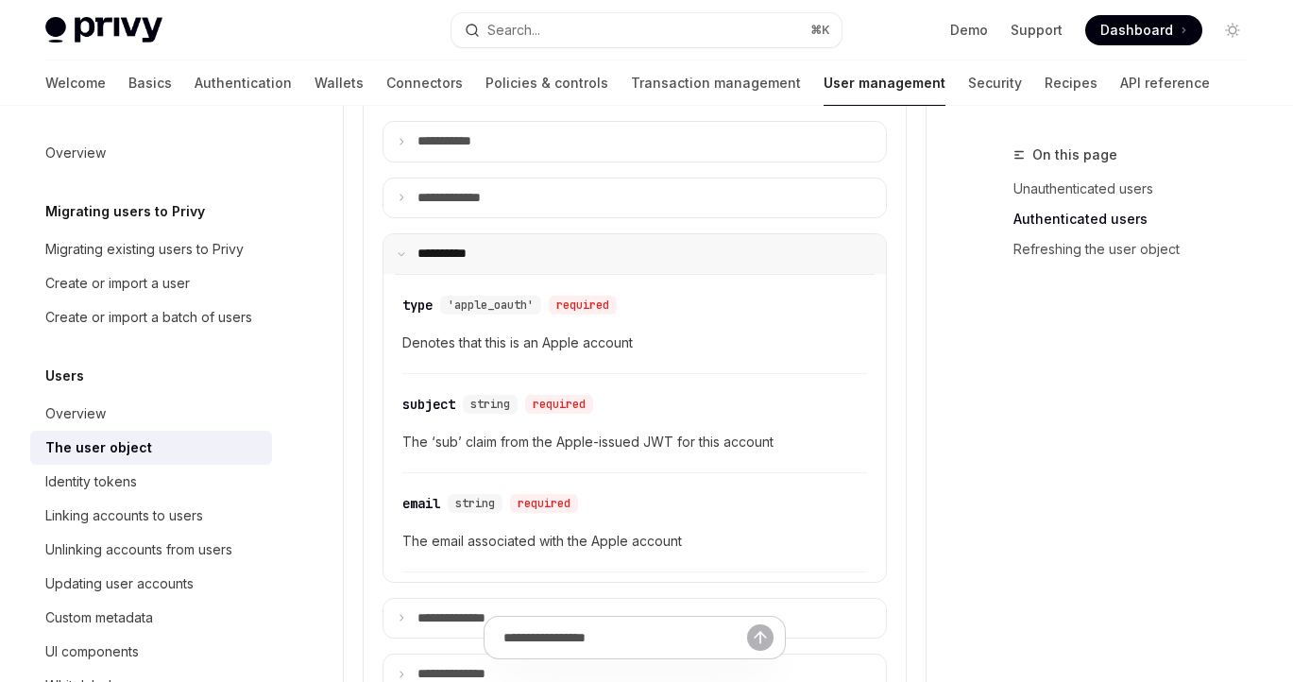
click at [529, 234] on summary "**** *****" at bounding box center [634, 254] width 502 height 40
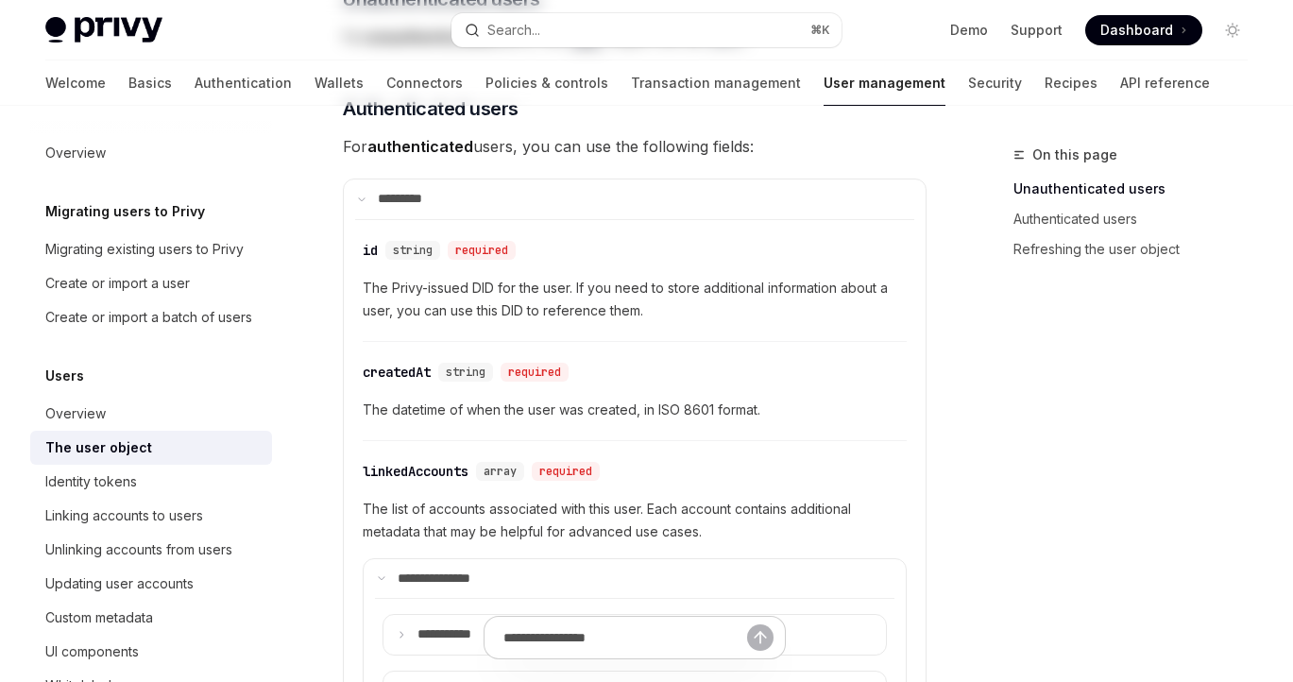
scroll to position [844, 0]
